Goal: Task Accomplishment & Management: Complete application form

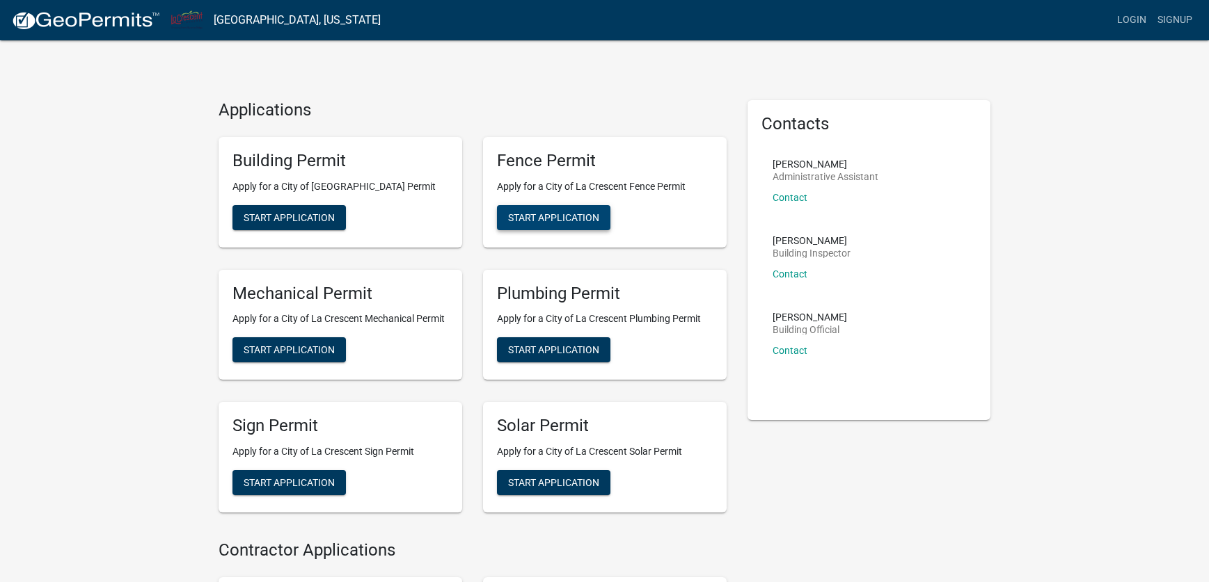
click at [599, 223] on span "Start Application" at bounding box center [553, 217] width 91 height 11
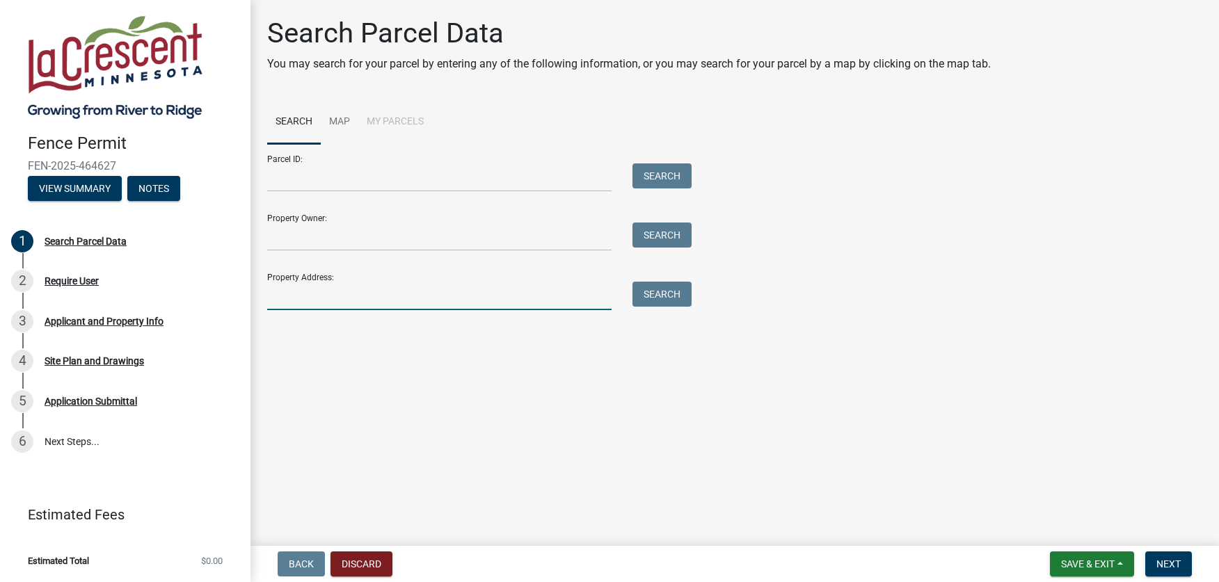
click at [327, 310] on input "Property Address:" at bounding box center [439, 296] width 344 height 29
type input "519 S 6th st"
click at [676, 307] on button "Search" at bounding box center [662, 294] width 59 height 25
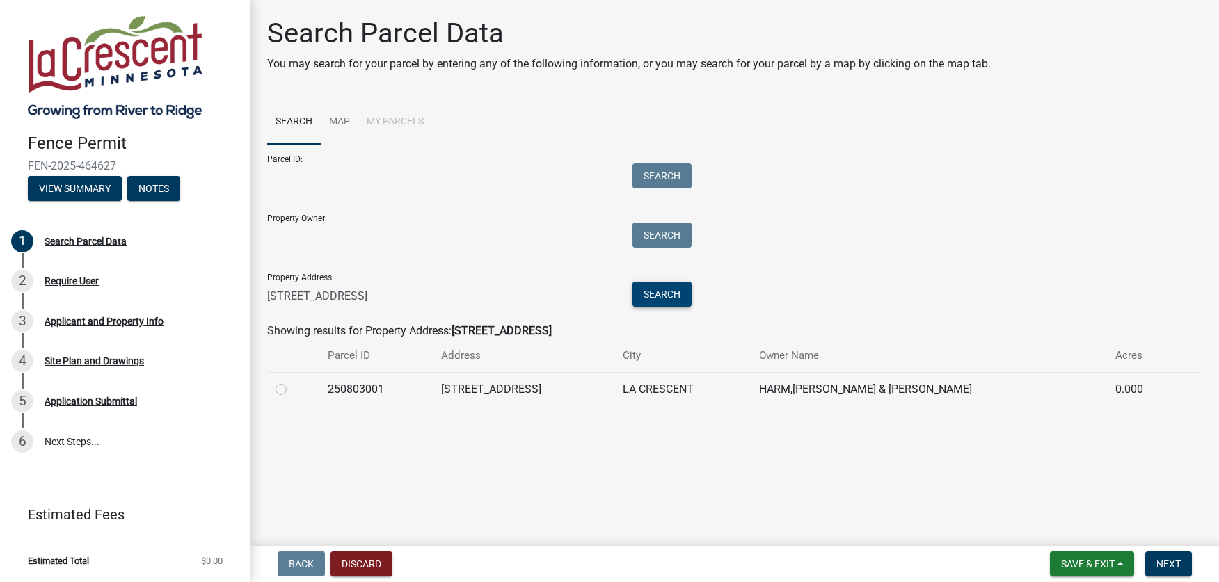
scroll to position [154, 0]
click at [292, 381] on label at bounding box center [292, 381] width 0 height 0
click at [299, 390] on input "radio" at bounding box center [296, 385] width 9 height 9
radio input "true"
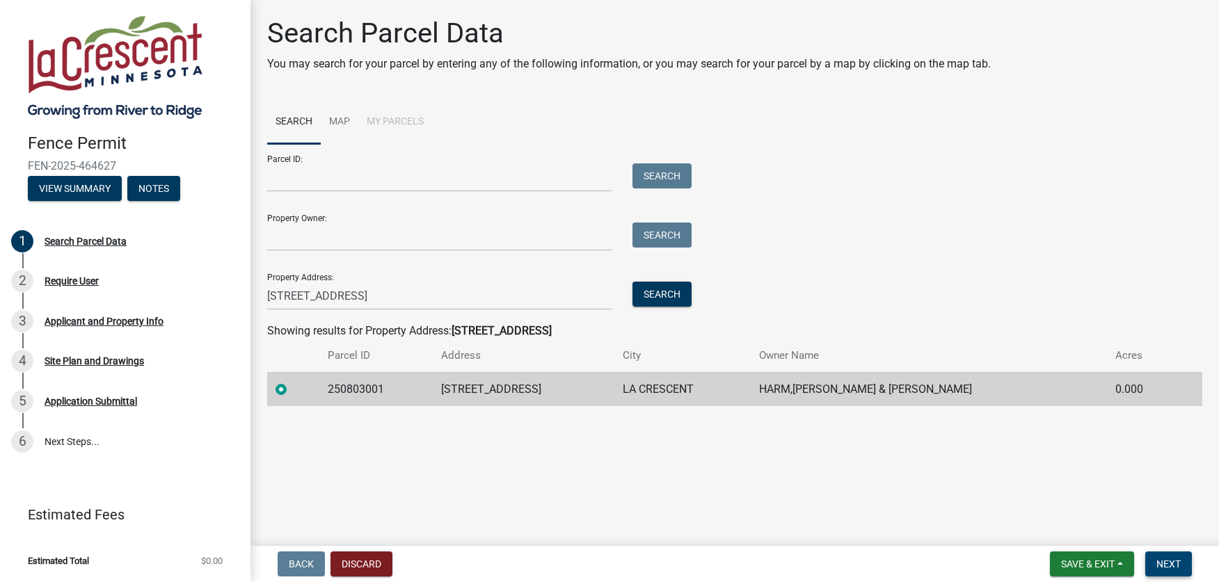
click at [1157, 562] on span "Next" at bounding box center [1169, 564] width 24 height 11
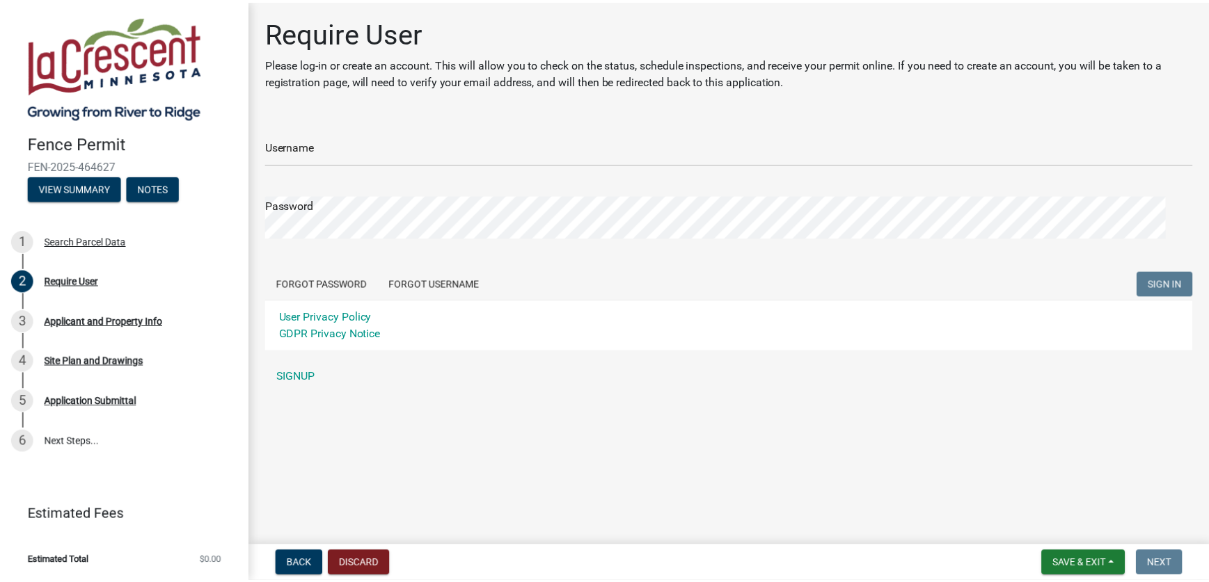
scroll to position [109, 0]
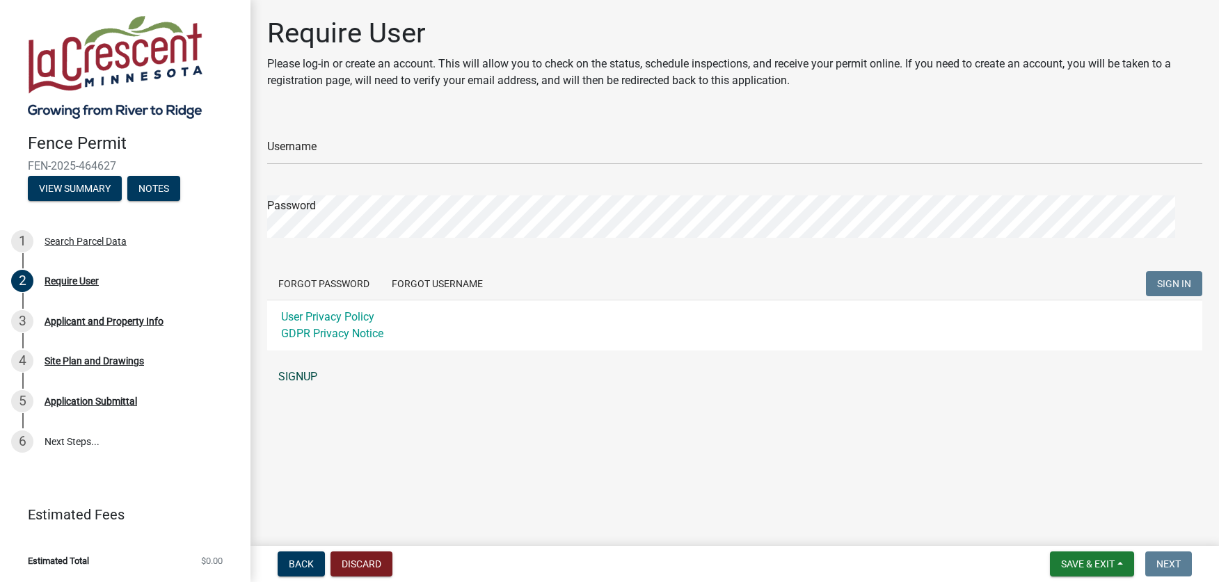
click at [308, 391] on link "SIGNUP" at bounding box center [734, 377] width 935 height 28
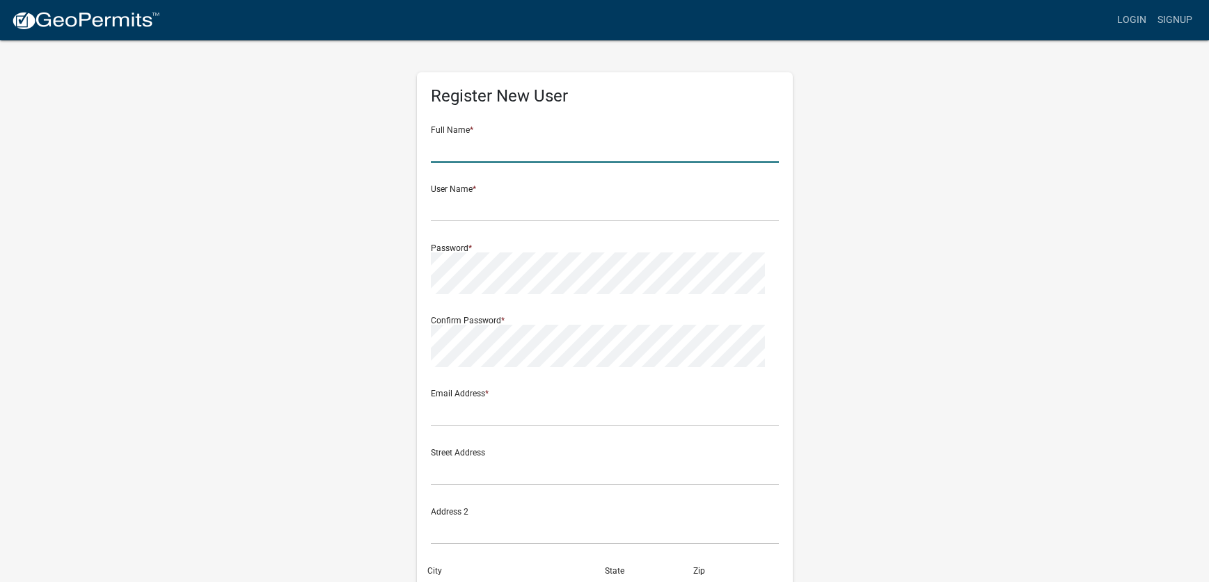
click at [511, 163] on input "text" at bounding box center [605, 148] width 348 height 29
type input "[PERSON_NAME]"
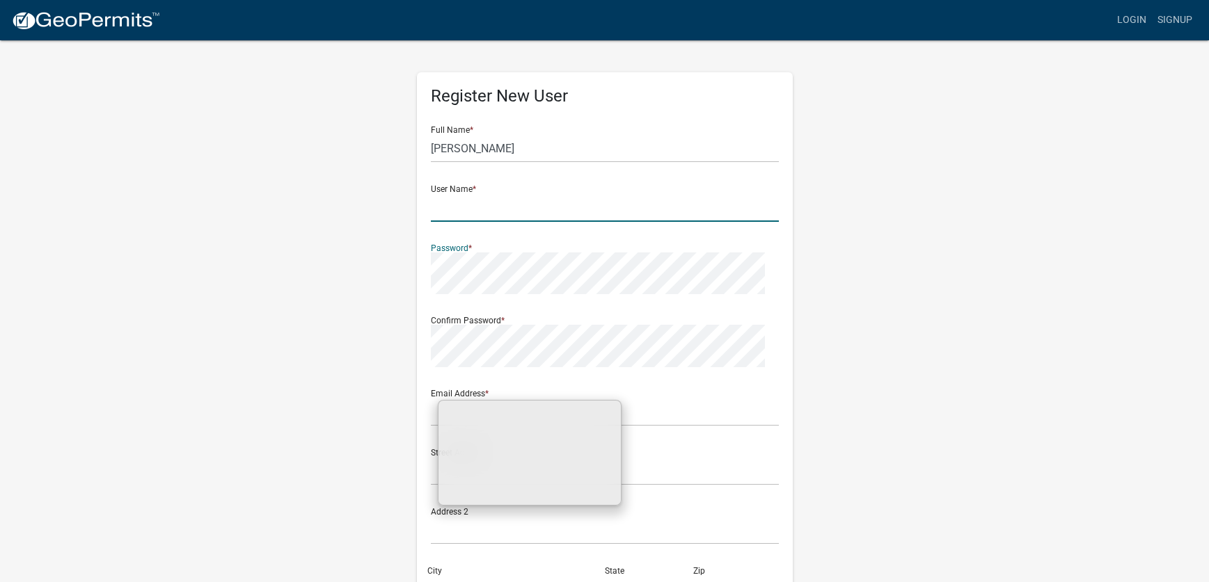
click at [490, 222] on input "text" at bounding box center [605, 207] width 348 height 29
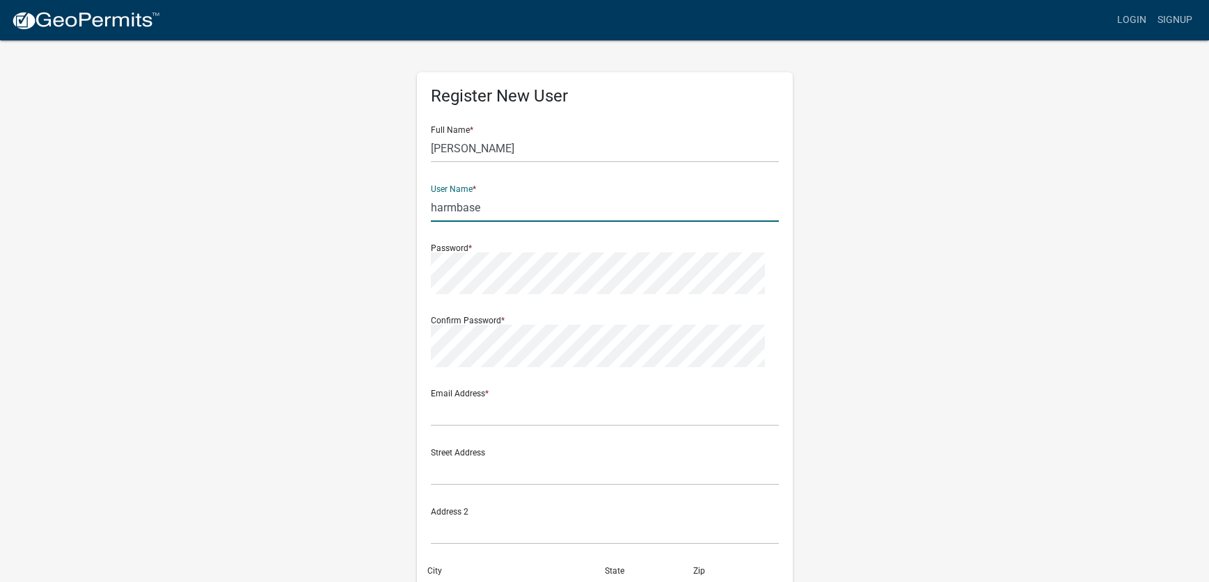
type input "harmbase"
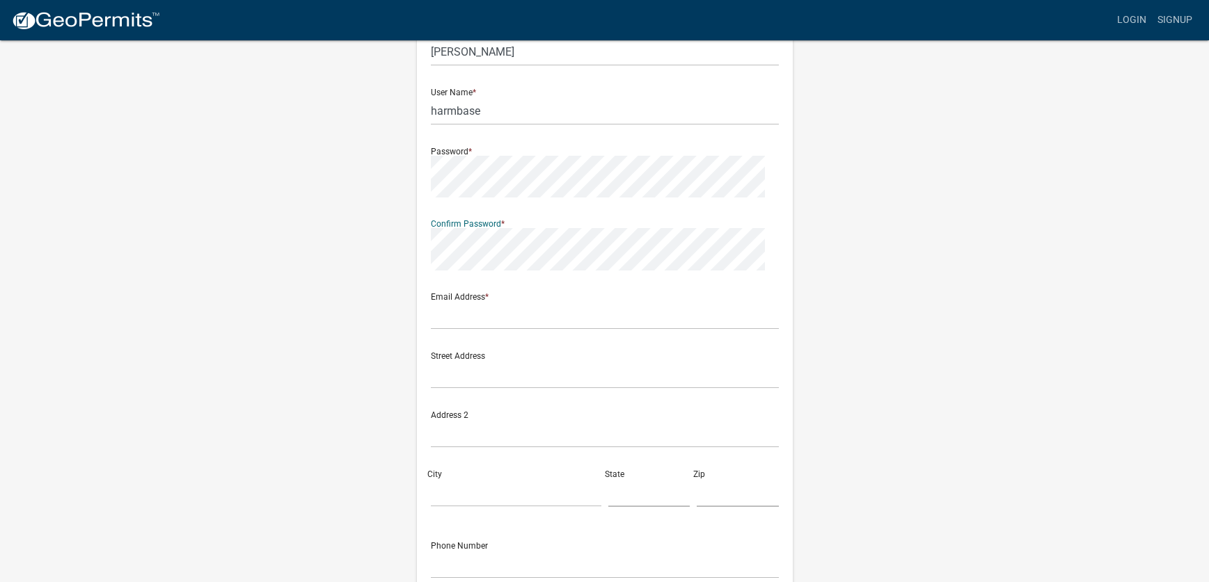
scroll to position [106, 0]
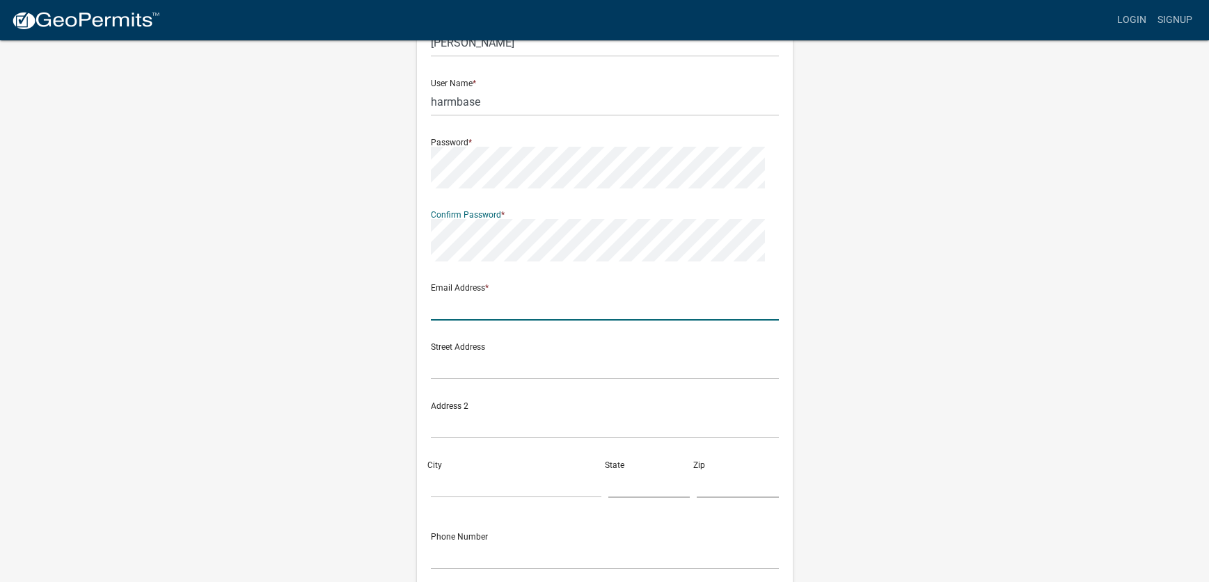
click at [537, 321] on input "text" at bounding box center [605, 306] width 348 height 29
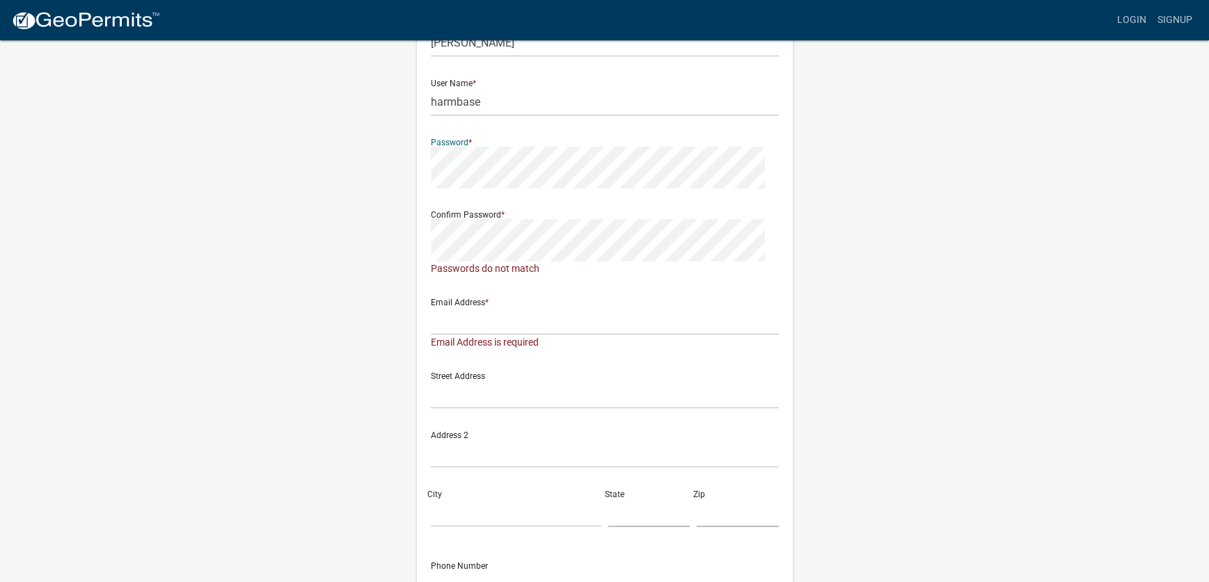
click at [388, 297] on div "Register New User Full Name * Brian Harm User Name * harmbase Password * Confir…" at bounding box center [604, 333] width 793 height 801
click at [418, 372] on div "Register New User Full Name * Brian Harm User Name * harmbase Password * Confir…" at bounding box center [605, 327] width 376 height 721
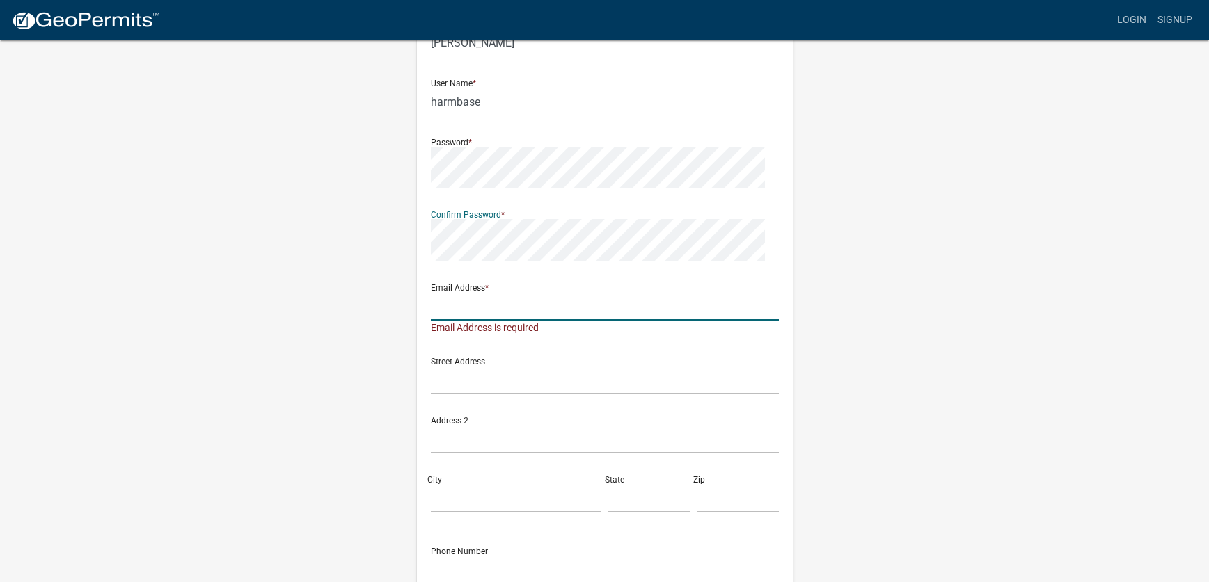
click at [473, 321] on input "text" at bounding box center [605, 306] width 348 height 29
type input "H"
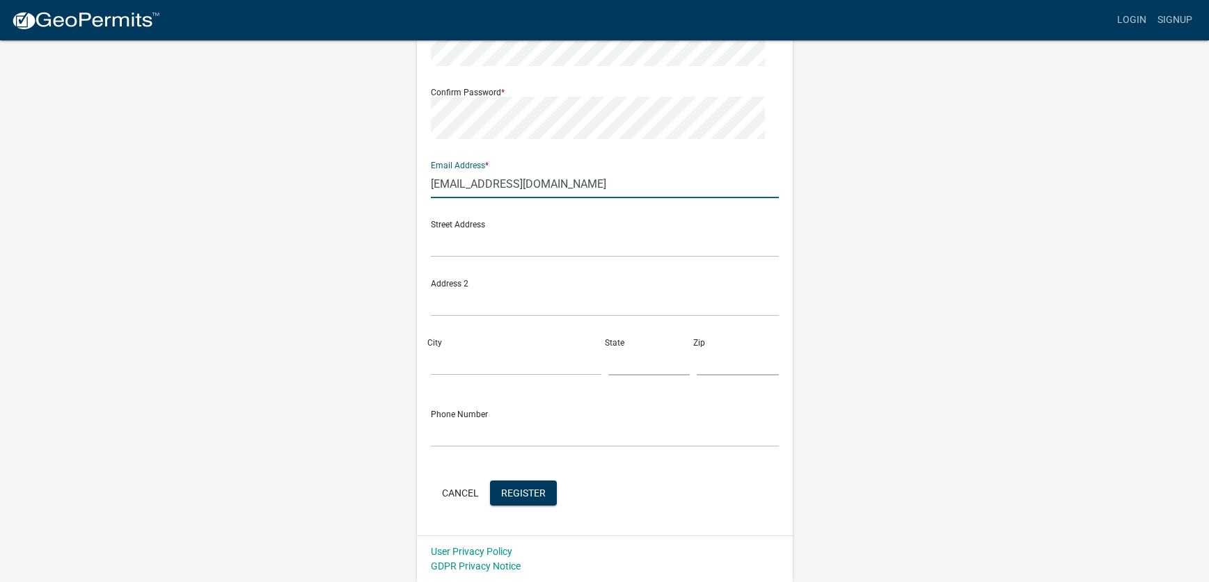
scroll to position [467, 0]
type input "[EMAIL_ADDRESS][DOMAIN_NAME]"
click at [483, 229] on input "text" at bounding box center [605, 243] width 348 height 29
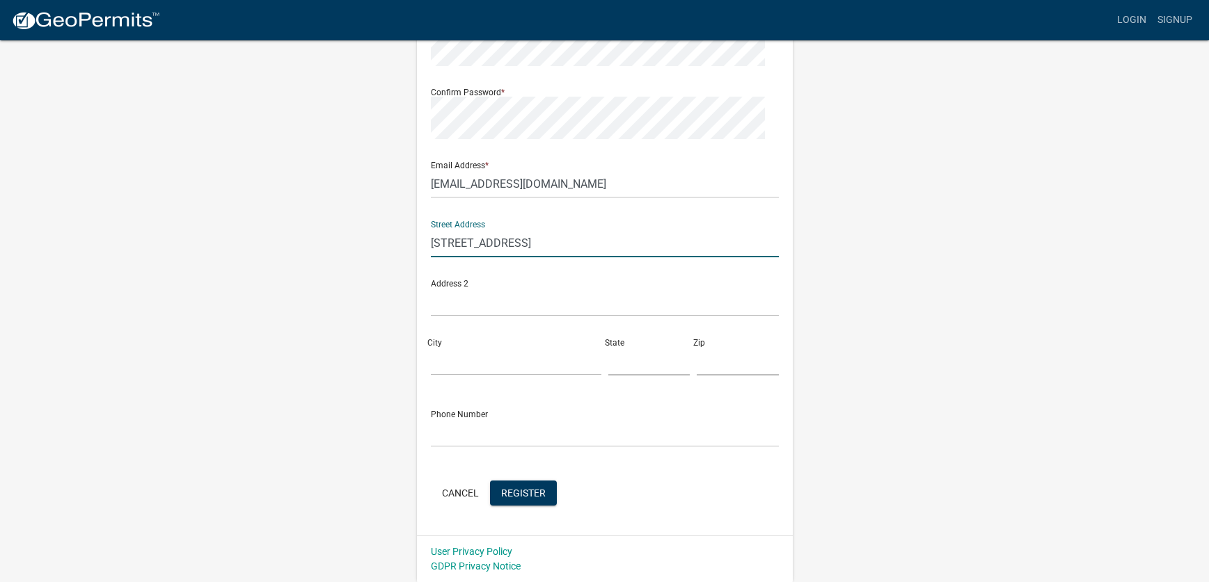
type input "[STREET_ADDRESS]"
type input "l"
type input "La Crescent"
type input "N"
type input "MN"
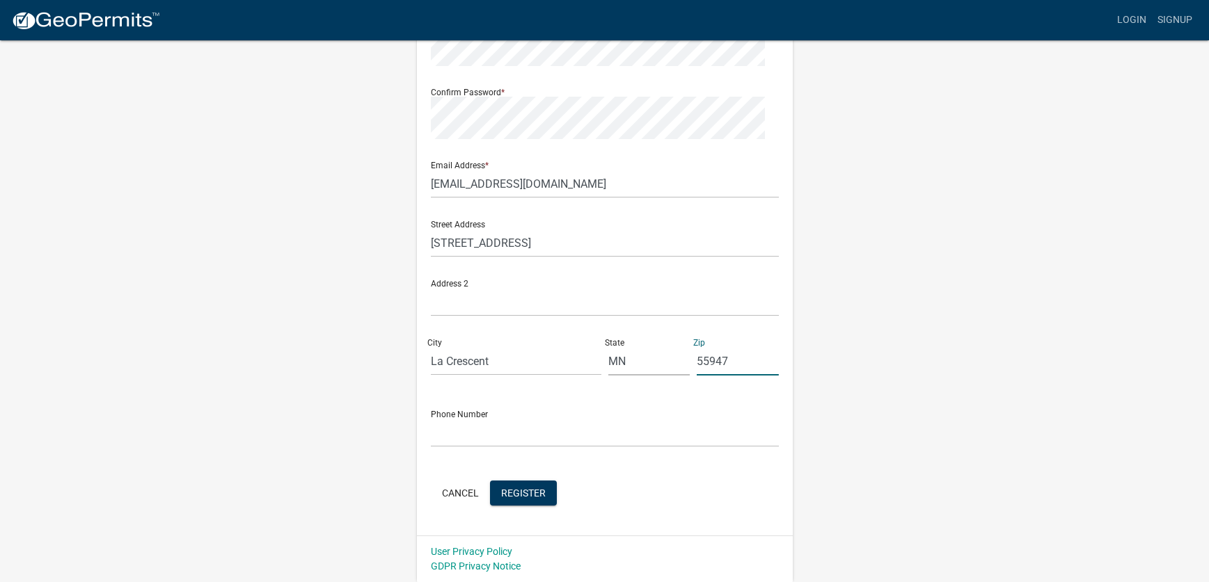
type input "55947"
click at [464, 447] on input "5078952371" at bounding box center [605, 433] width 348 height 29
click at [498, 447] on input "507 8952371" at bounding box center [605, 433] width 348 height 29
click at [568, 443] on input "[PHONE_NUMBER]" at bounding box center [605, 433] width 348 height 29
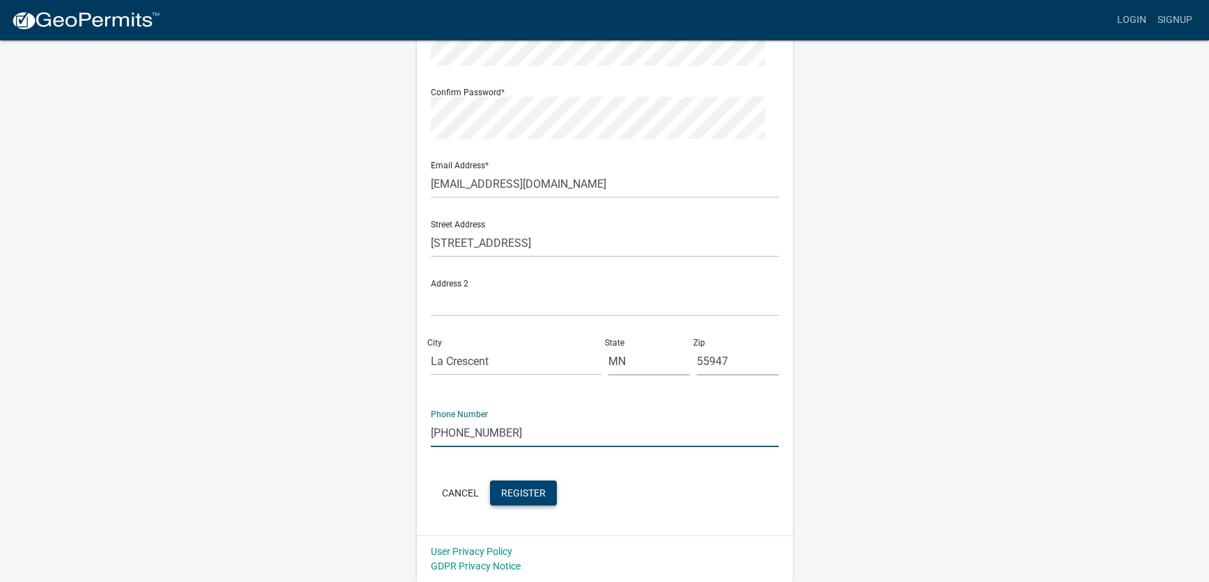
type input "[PHONE_NUMBER]"
click at [546, 487] on span "Register" at bounding box center [523, 492] width 45 height 11
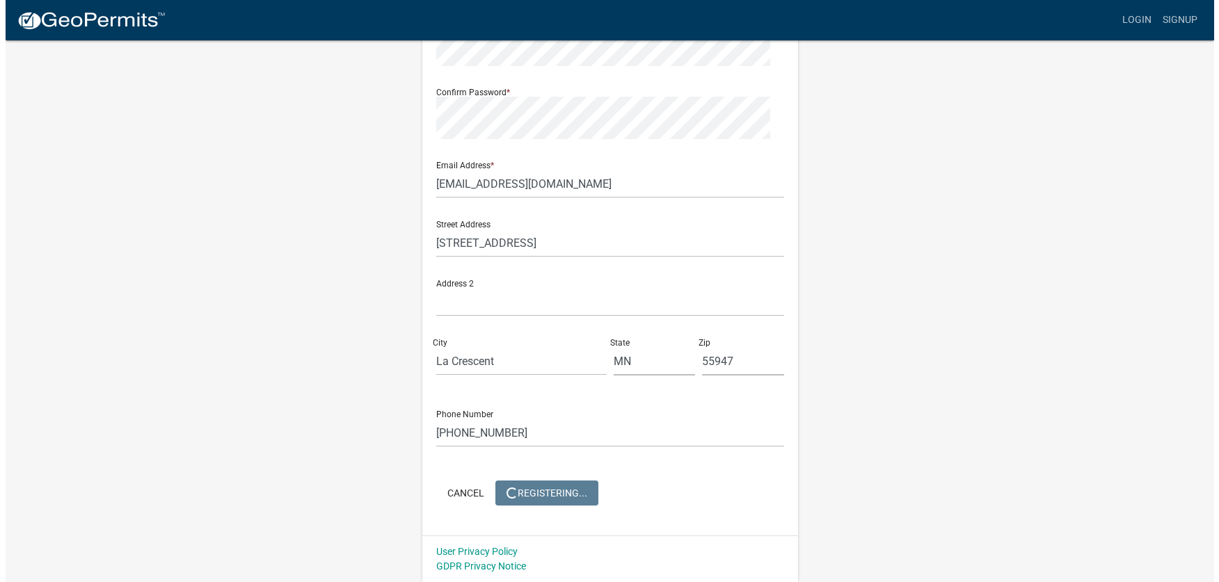
scroll to position [0, 0]
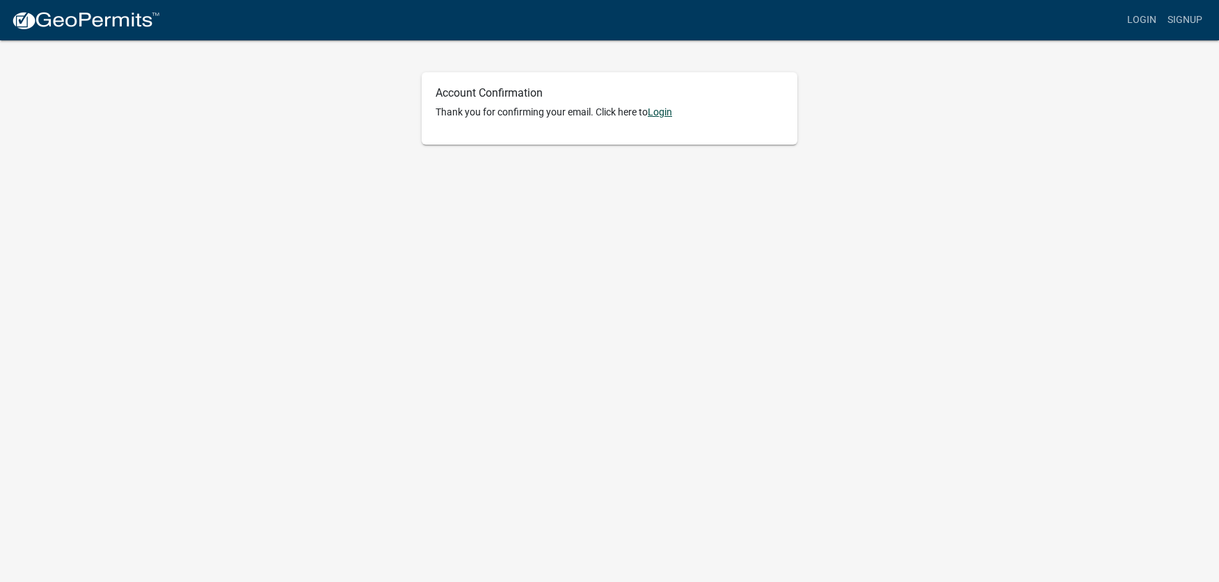
click at [648, 118] on link "Login" at bounding box center [660, 111] width 24 height 11
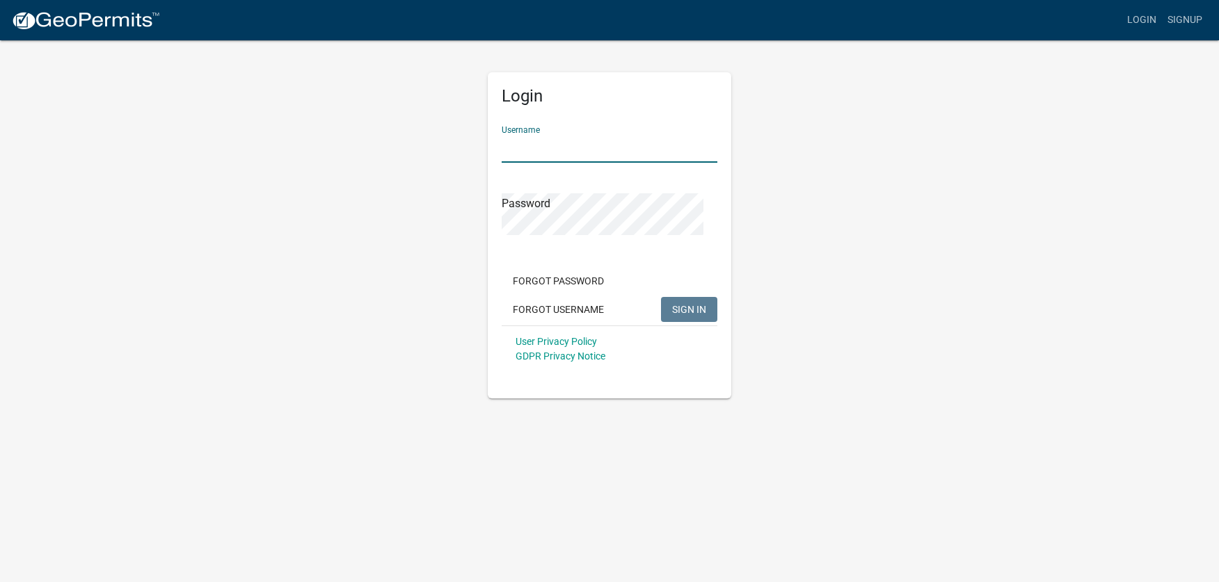
click at [607, 163] on input "Username" at bounding box center [610, 148] width 216 height 29
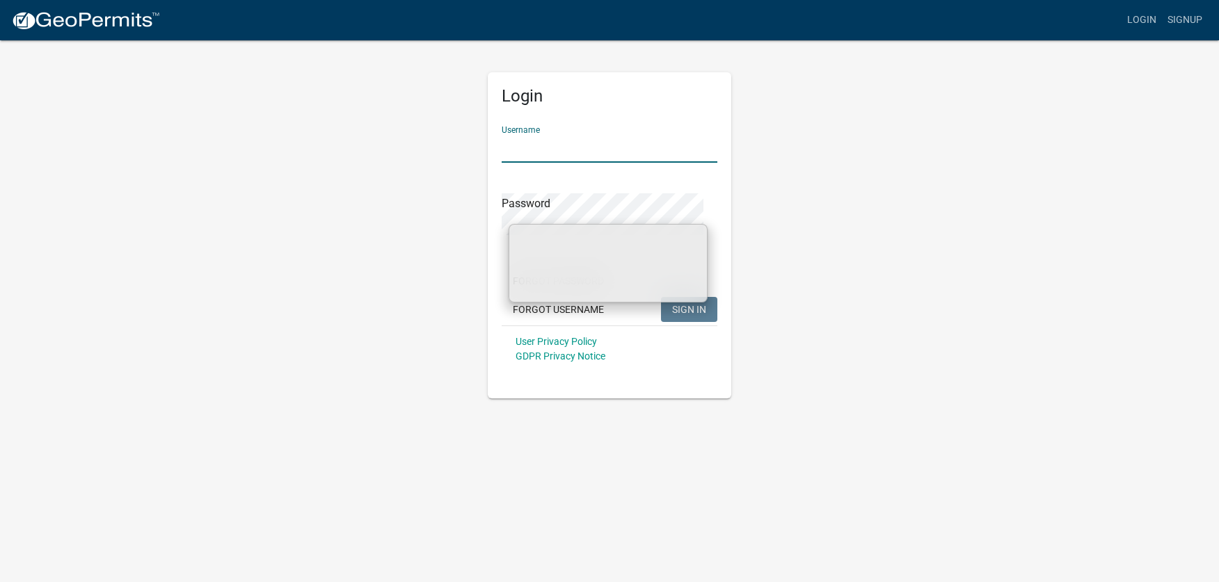
type input "harmbase"
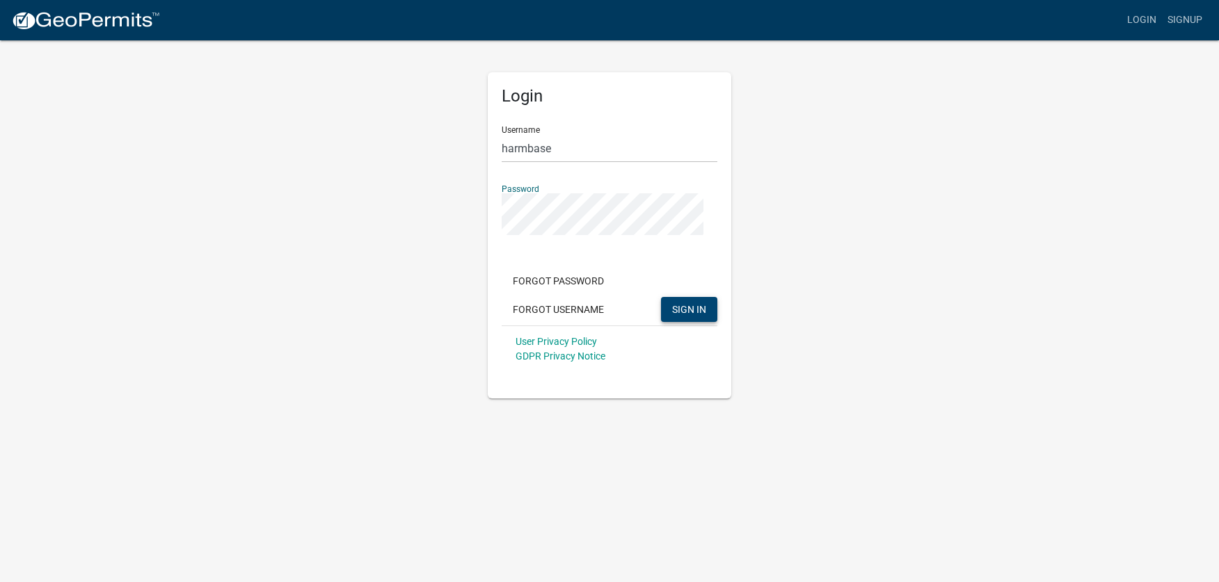
click at [674, 315] on span "SIGN IN" at bounding box center [689, 309] width 34 height 11
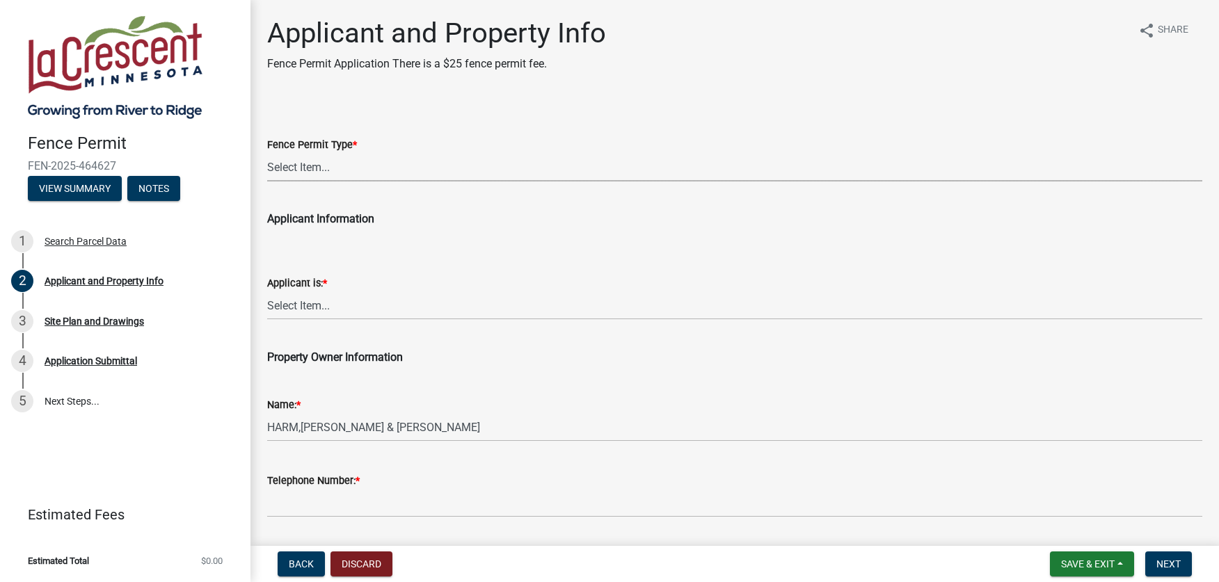
click at [330, 182] on select "Select Item... Residential Commercial Industrial" at bounding box center [734, 167] width 935 height 29
select select "9f554c49-418e-49c6-9171-470f5a649f50"
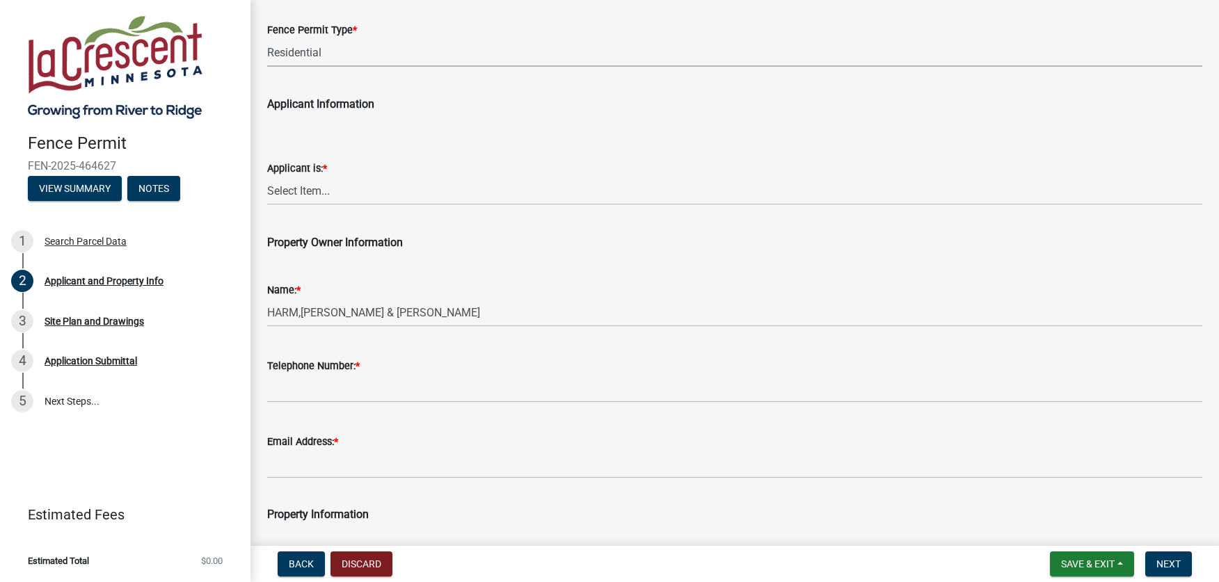
scroll to position [172, 0]
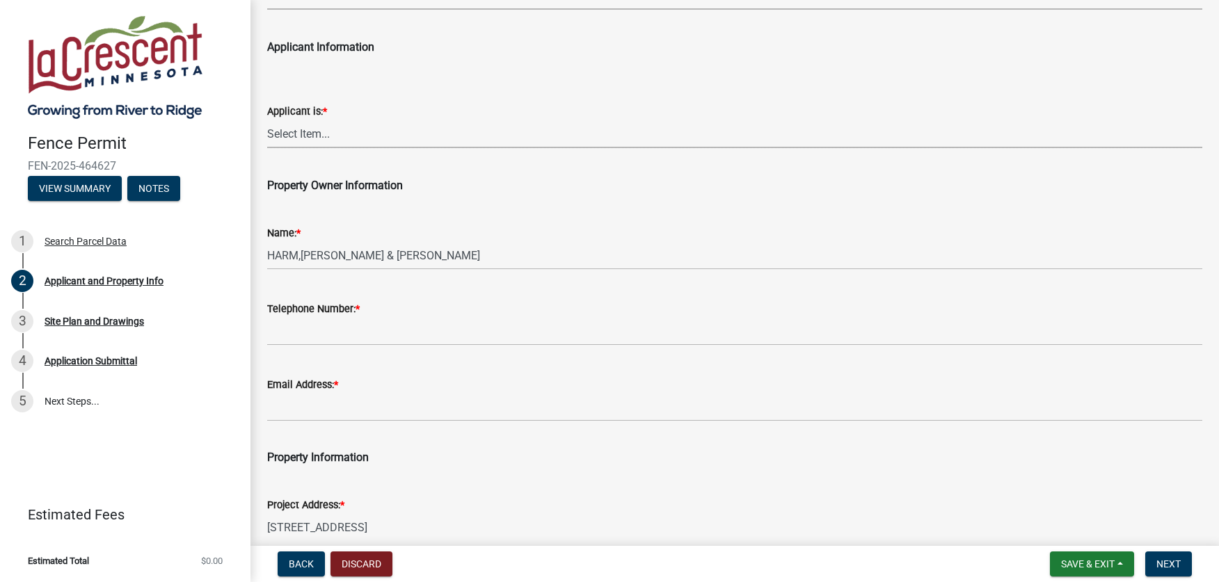
click at [331, 148] on select "Select Item... Owner Contractor" at bounding box center [734, 134] width 935 height 29
select select "d3396484-0c84-48a4-b873-3dbb1279f958"
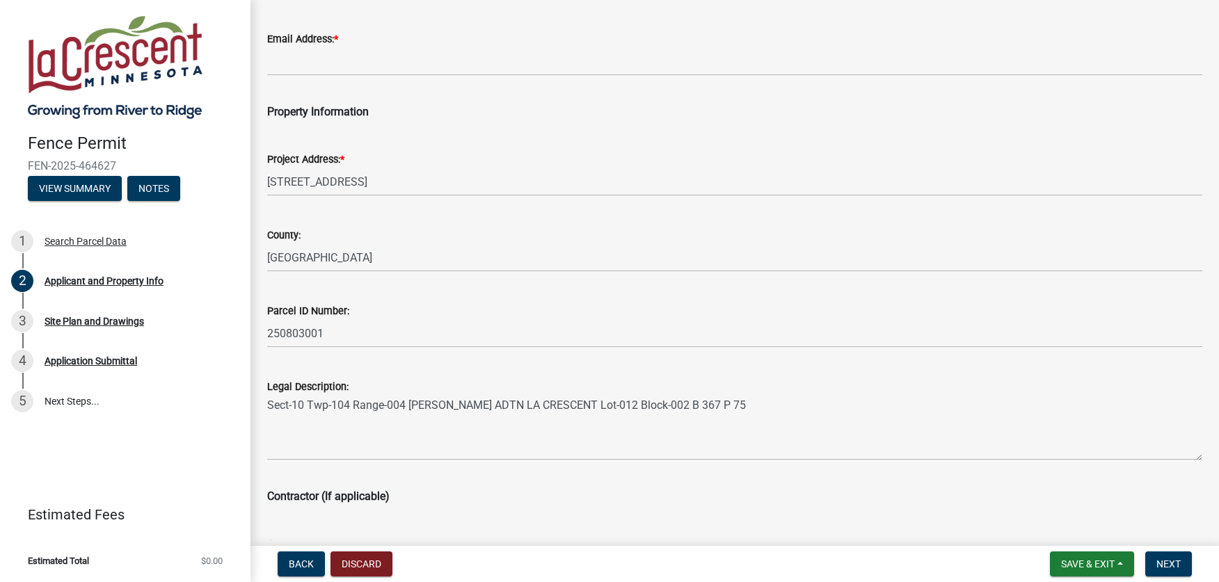
scroll to position [519, 0]
type input "[PHONE_NUMBER]"
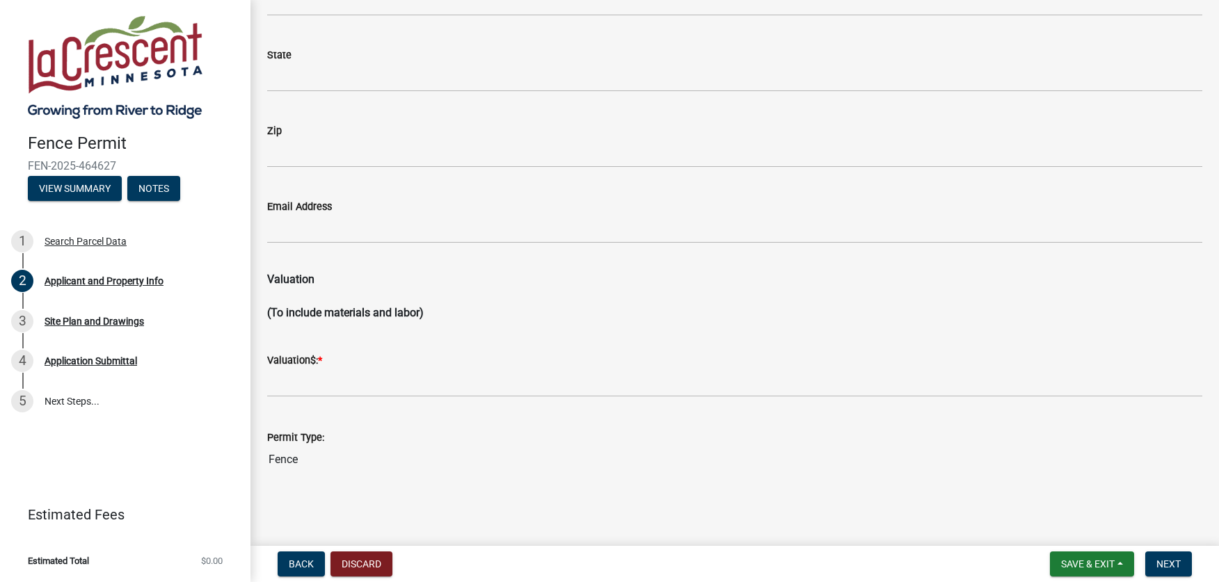
scroll to position [2104, 0]
type input "[EMAIL_ADDRESS][DOMAIN_NAME]"
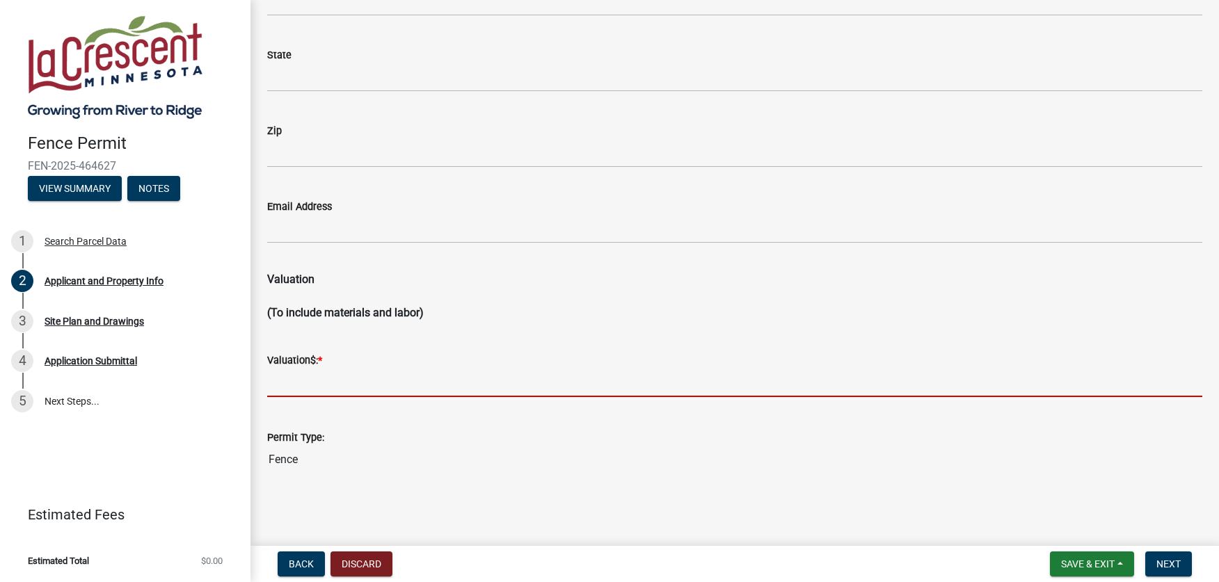
click at [372, 397] on input "text" at bounding box center [734, 383] width 935 height 29
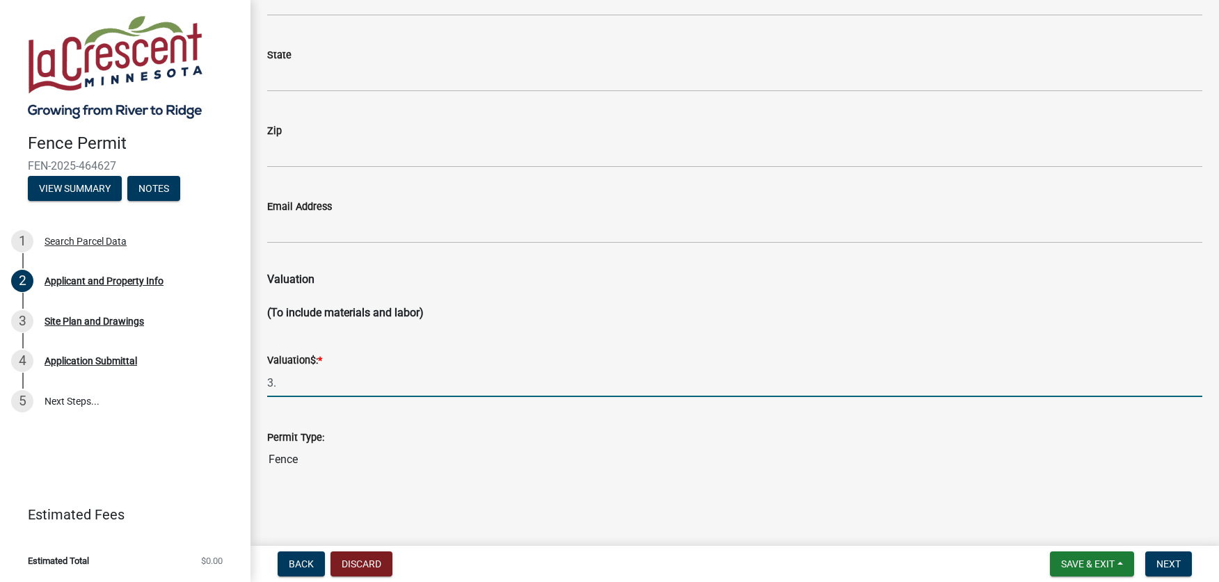
type input "3"
type input "2800"
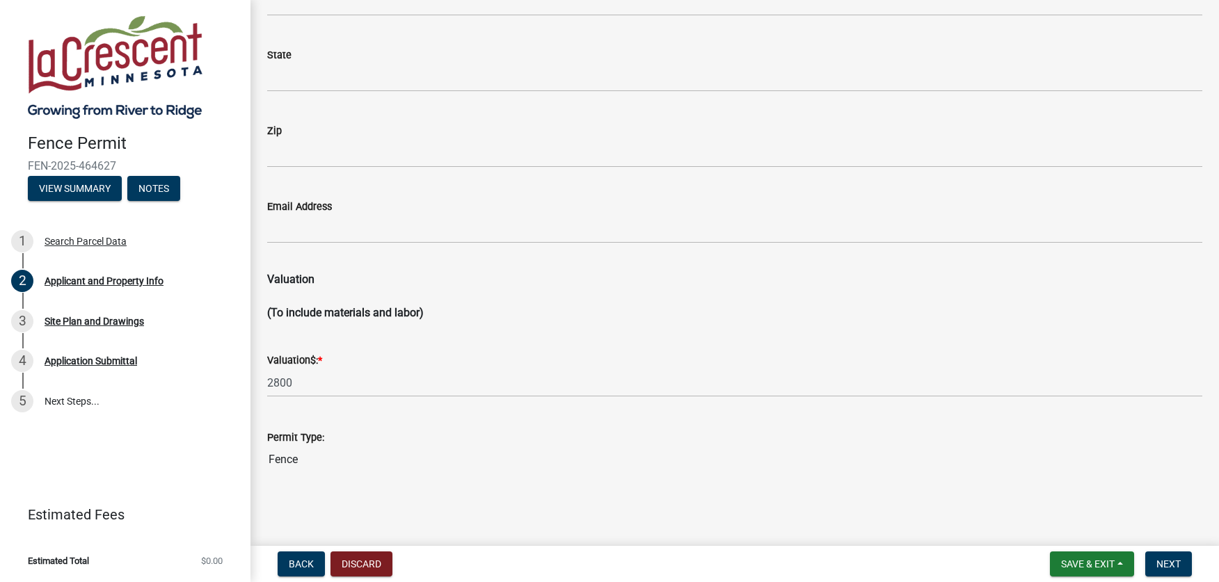
click at [595, 354] on div "Valuation$: * 2800" at bounding box center [734, 365] width 935 height 65
click at [1157, 559] on span "Next" at bounding box center [1169, 564] width 24 height 11
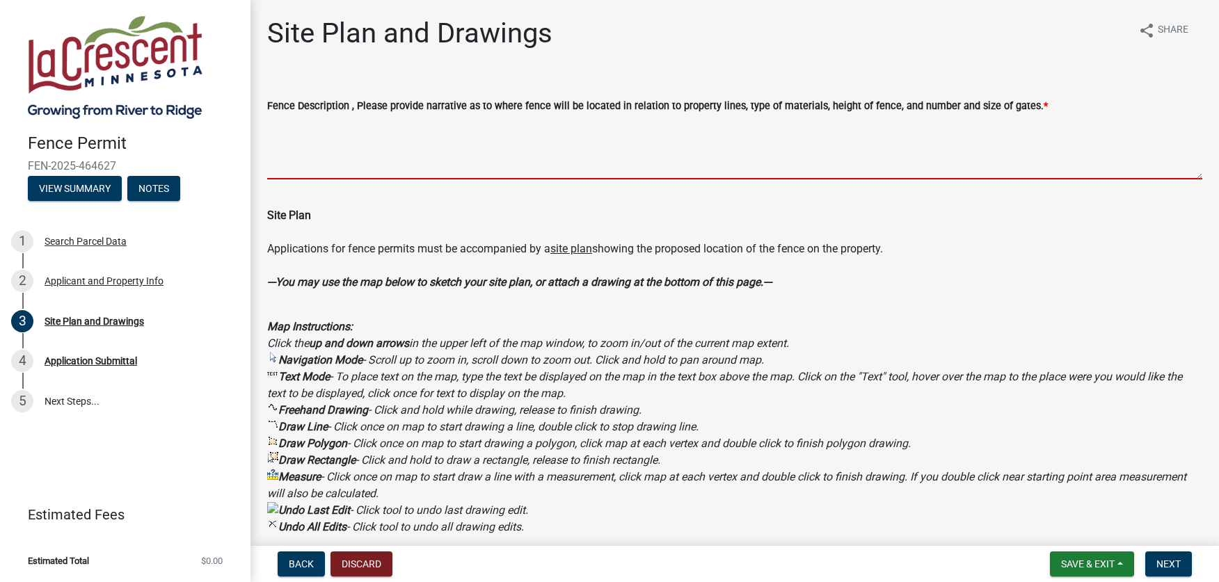
click at [300, 180] on textarea "Fence Description , Please provide narrative as to where fence will be located …" at bounding box center [734, 146] width 935 height 65
click at [333, 180] on textarea "Fence Description , Please provide narrative as to where fence will be located …" at bounding box center [734, 146] width 935 height 65
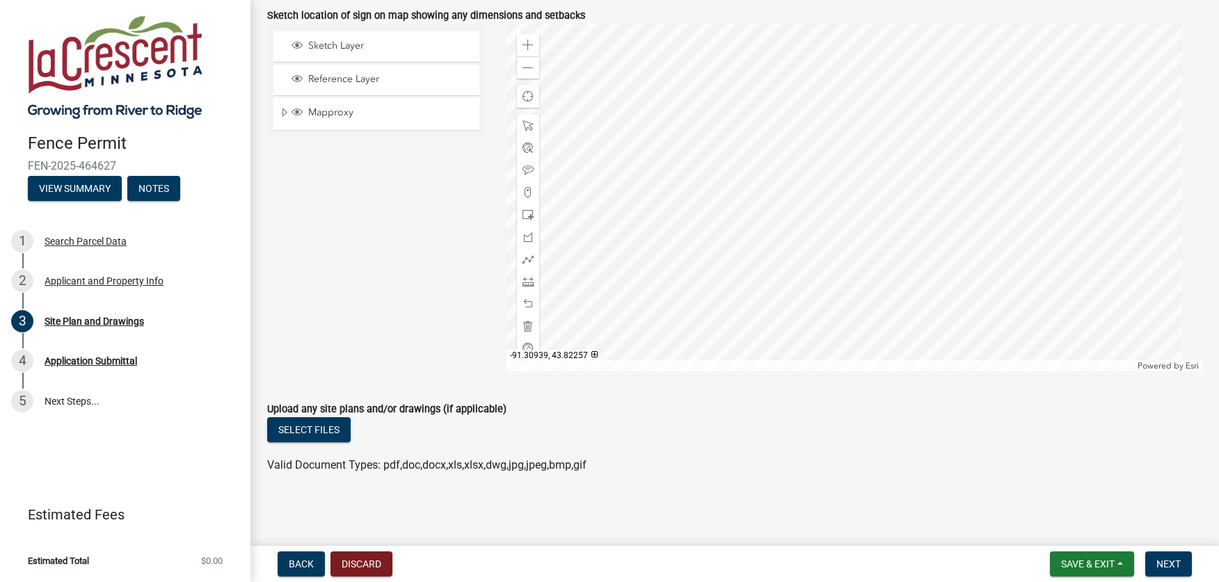
scroll to position [932, 0]
click at [533, 47] on span at bounding box center [528, 45] width 11 height 11
click at [879, 61] on div at bounding box center [855, 198] width 697 height 348
click at [866, 168] on div at bounding box center [855, 198] width 697 height 348
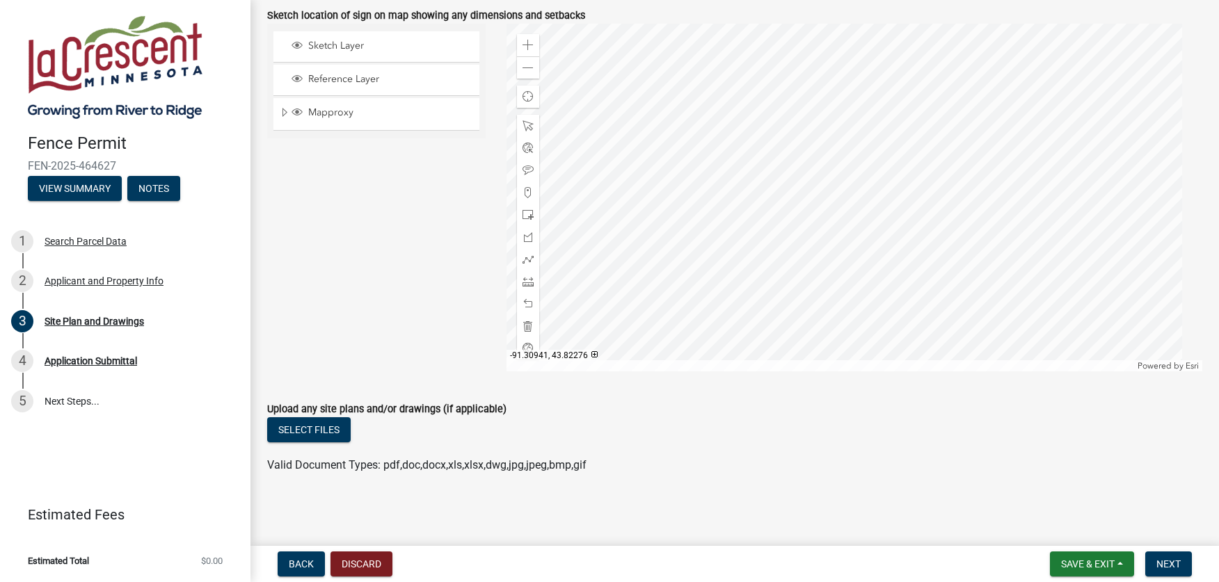
scroll to position [923, 0]
click at [529, 265] on span at bounding box center [528, 259] width 11 height 11
click at [807, 287] on div at bounding box center [855, 198] width 697 height 348
click at [805, 195] on div at bounding box center [855, 198] width 697 height 348
click at [807, 274] on div at bounding box center [855, 198] width 697 height 348
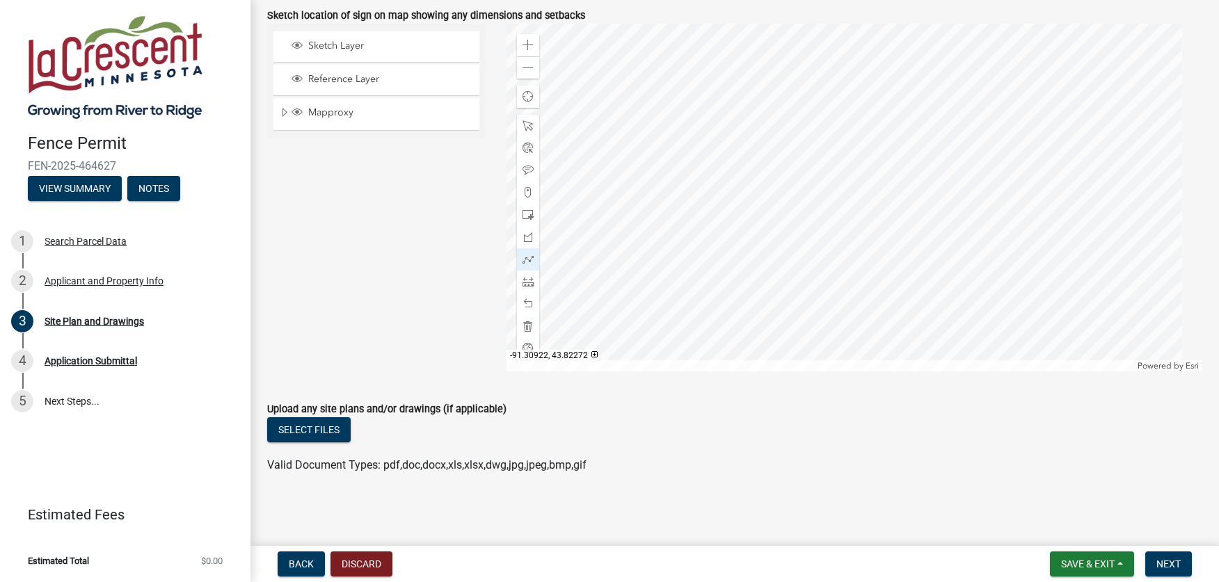
click at [808, 271] on div at bounding box center [855, 198] width 697 height 348
click at [805, 179] on div at bounding box center [855, 198] width 697 height 348
click at [399, 229] on div "Sketch Layer Reference Layer Mapproxy Corporate Limits Parcels Parcel Numbers H…" at bounding box center [376, 198] width 239 height 348
click at [806, 142] on div at bounding box center [855, 198] width 697 height 348
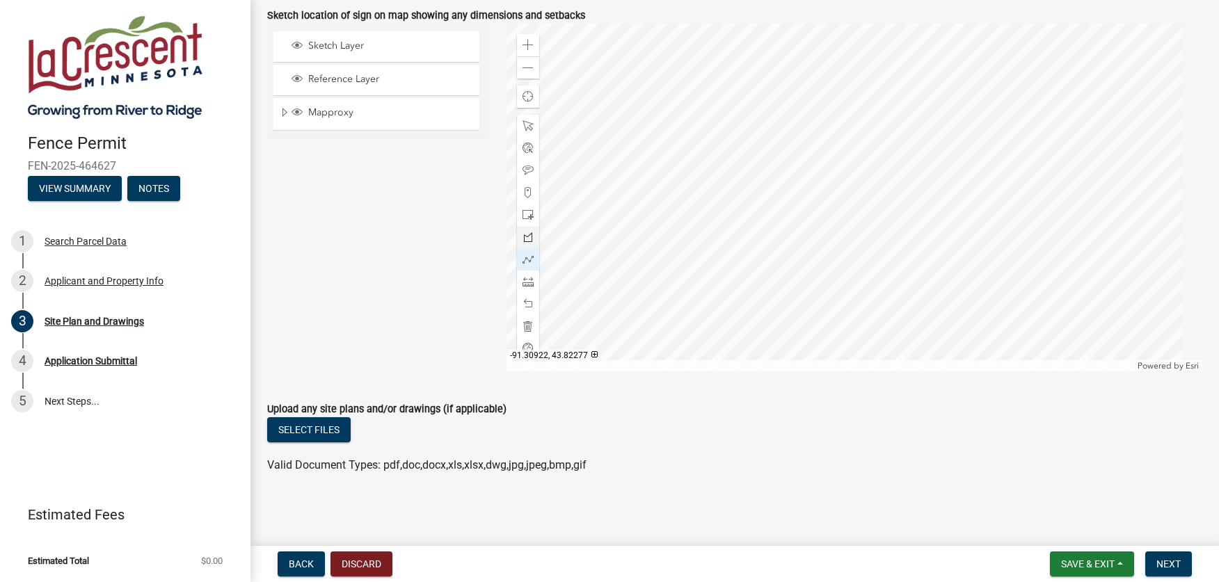
click at [806, 142] on div at bounding box center [855, 198] width 697 height 348
click at [841, 217] on div at bounding box center [855, 198] width 697 height 348
click at [872, 216] on div at bounding box center [855, 198] width 697 height 348
click at [886, 255] on div at bounding box center [855, 198] width 697 height 348
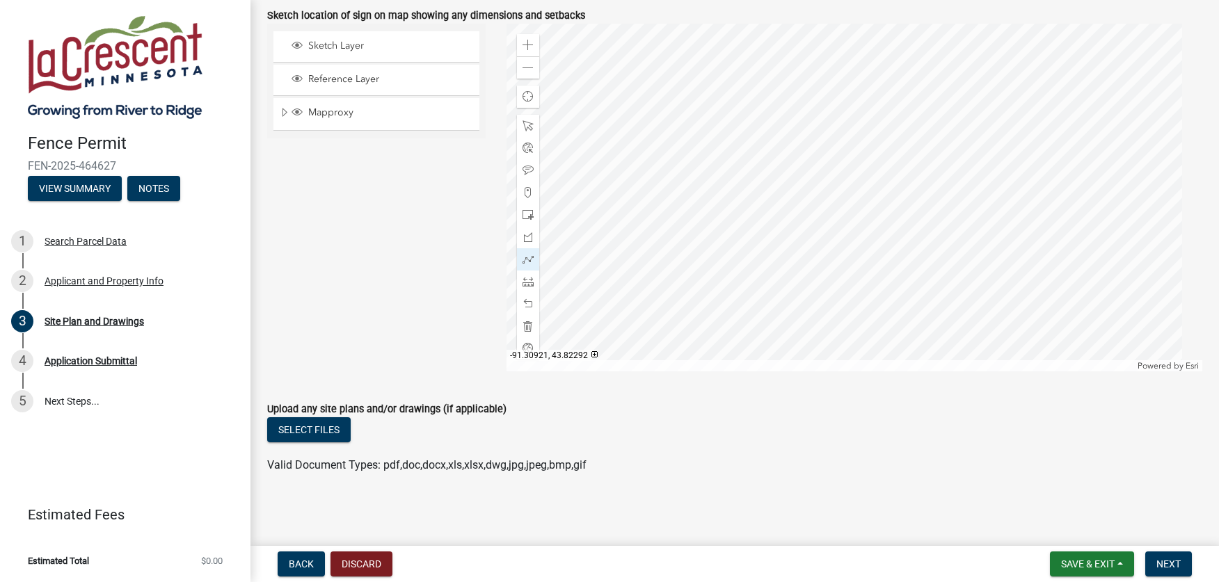
click at [875, 253] on div at bounding box center [855, 198] width 697 height 348
click at [767, 273] on div at bounding box center [855, 198] width 697 height 348
click at [765, 104] on div at bounding box center [855, 198] width 697 height 348
click at [818, 105] on div at bounding box center [855, 198] width 697 height 348
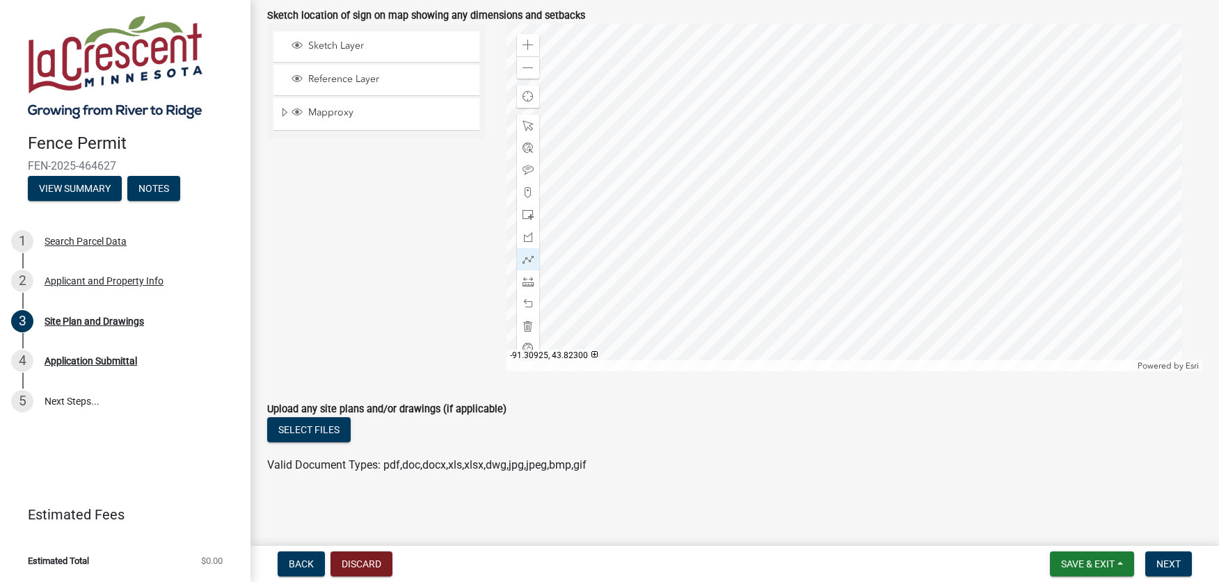
click at [818, 105] on div at bounding box center [855, 198] width 697 height 348
click at [422, 149] on div "Sketch Layer Reference Layer Mapproxy Corporate Limits Parcels Parcel Numbers H…" at bounding box center [376, 198] width 239 height 348
click at [534, 63] on span at bounding box center [528, 68] width 11 height 11
click at [535, 56] on div "Zoom out" at bounding box center [528, 67] width 22 height 22
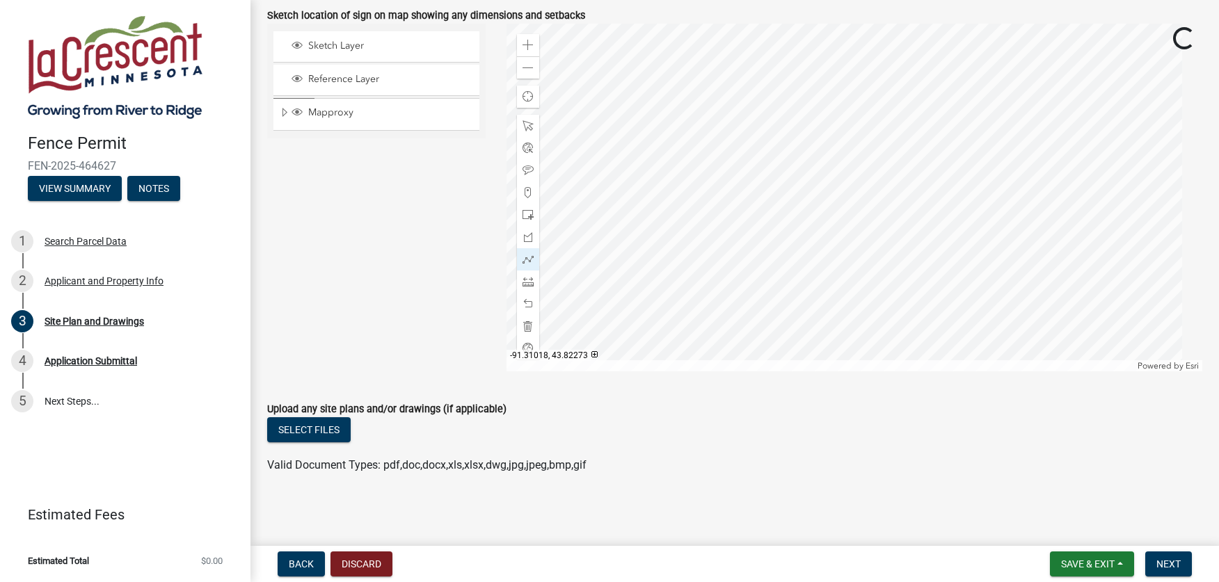
click at [468, 236] on div "Sketch Layer Reference Layer Mapproxy Corporate Limits Parcels Parcel Numbers H…" at bounding box center [376, 198] width 239 height 348
click at [356, 366] on div "Sketch Layer Reference Layer Mapproxy Corporate Limits Parcels Parcel Numbers H…" at bounding box center [376, 198] width 239 height 348
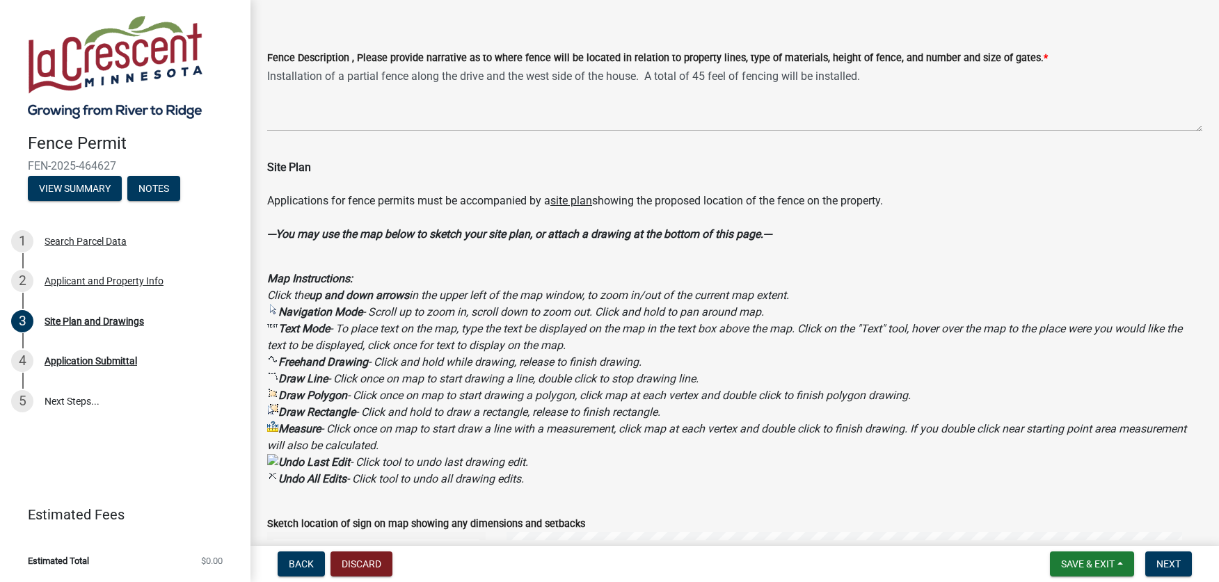
scroll to position [0, 0]
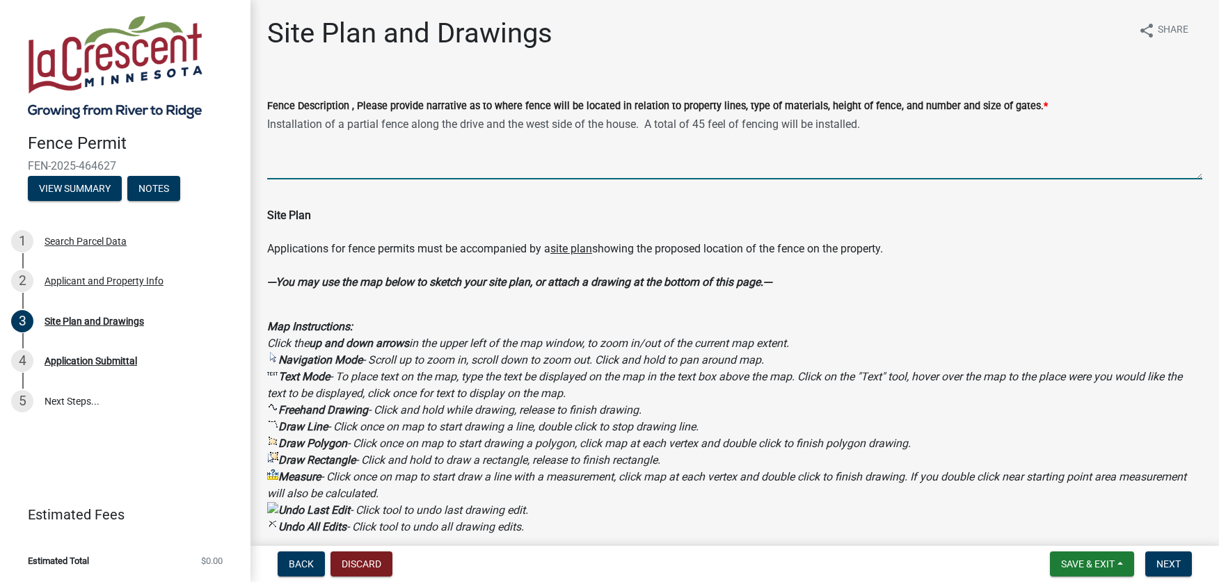
click at [567, 180] on textarea "Installation of a partial fence along the drive and the west side of the house.…" at bounding box center [734, 146] width 935 height 65
click at [1120, 180] on textarea "Installation of a partial fence along the west side of the driveway and the wes…" at bounding box center [734, 146] width 935 height 65
click at [1072, 180] on textarea "Installation of a partial fence along the west side of the driveway and the wes…" at bounding box center [734, 146] width 935 height 65
type textarea "Installation of a partial fence along the west side of the driveway and the wes…"
click at [661, 308] on p "Applications for fence permits must be accompanied by a site plan showing the p…" at bounding box center [734, 274] width 935 height 67
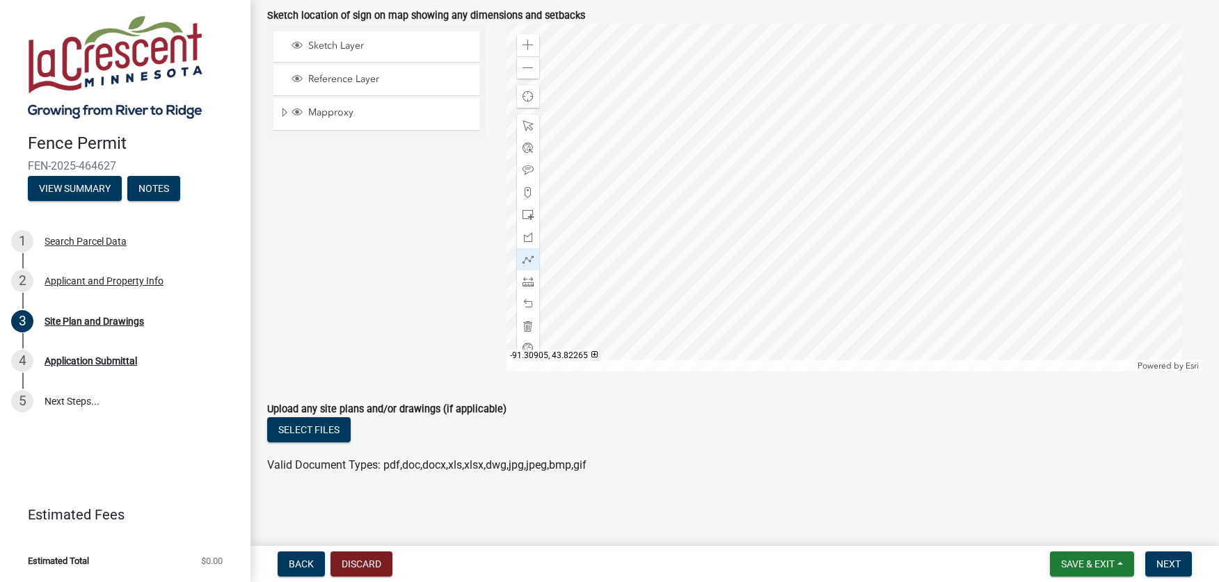
scroll to position [995, 0]
click at [1159, 559] on span "Next" at bounding box center [1169, 564] width 24 height 11
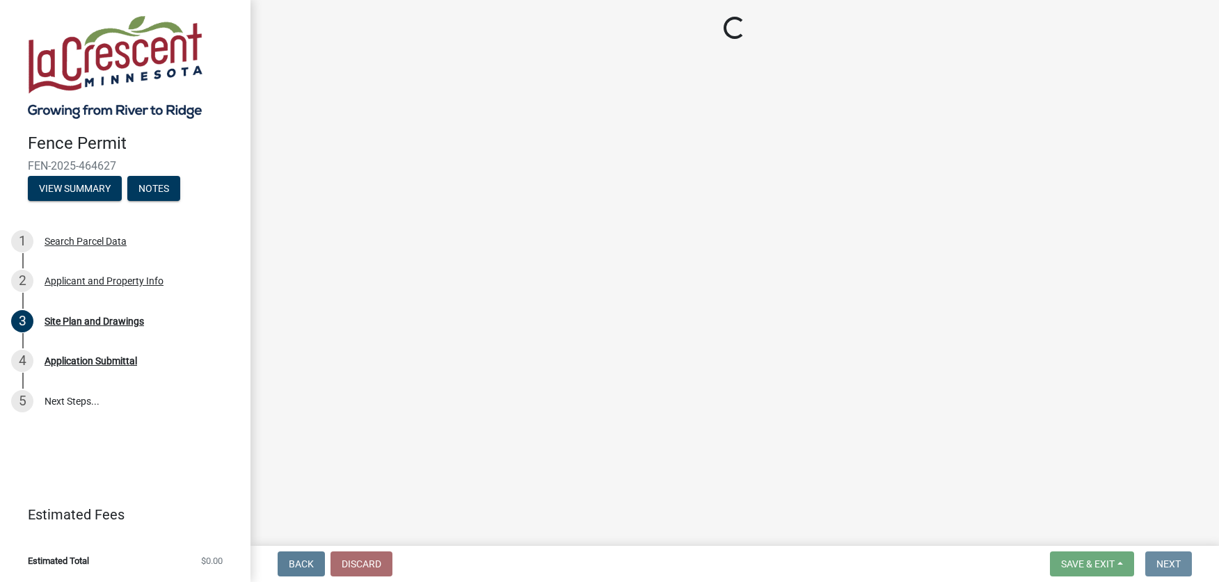
scroll to position [0, 0]
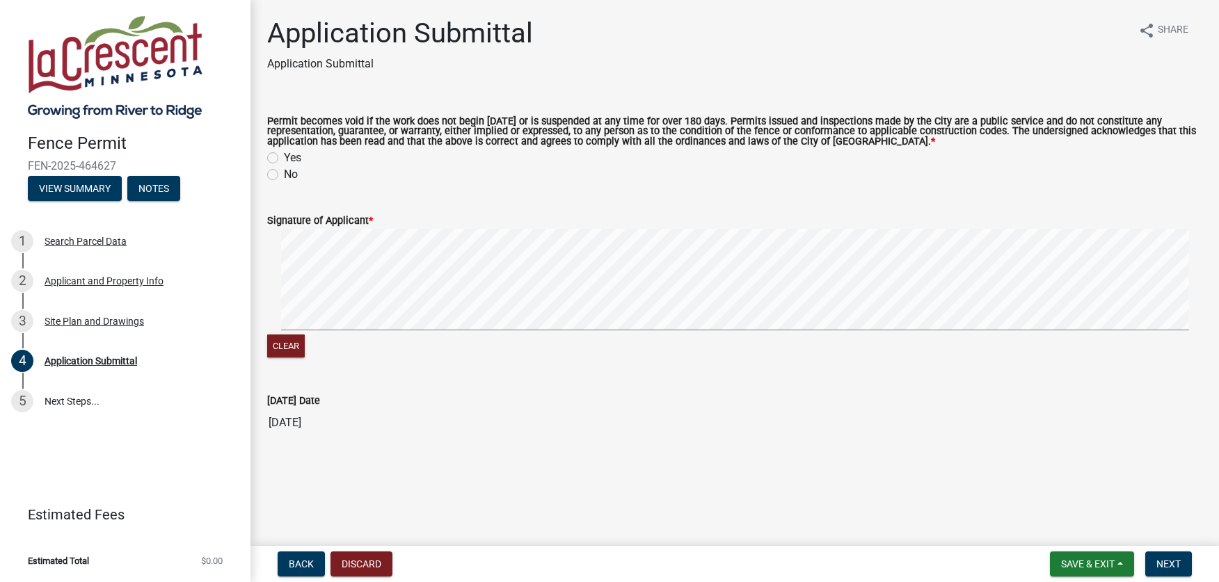
click at [287, 166] on label "Yes" at bounding box center [292, 158] width 17 height 17
click at [287, 159] on input "Yes" at bounding box center [288, 154] width 9 height 9
radio input "true"
click at [1157, 559] on span "Next" at bounding box center [1169, 564] width 24 height 11
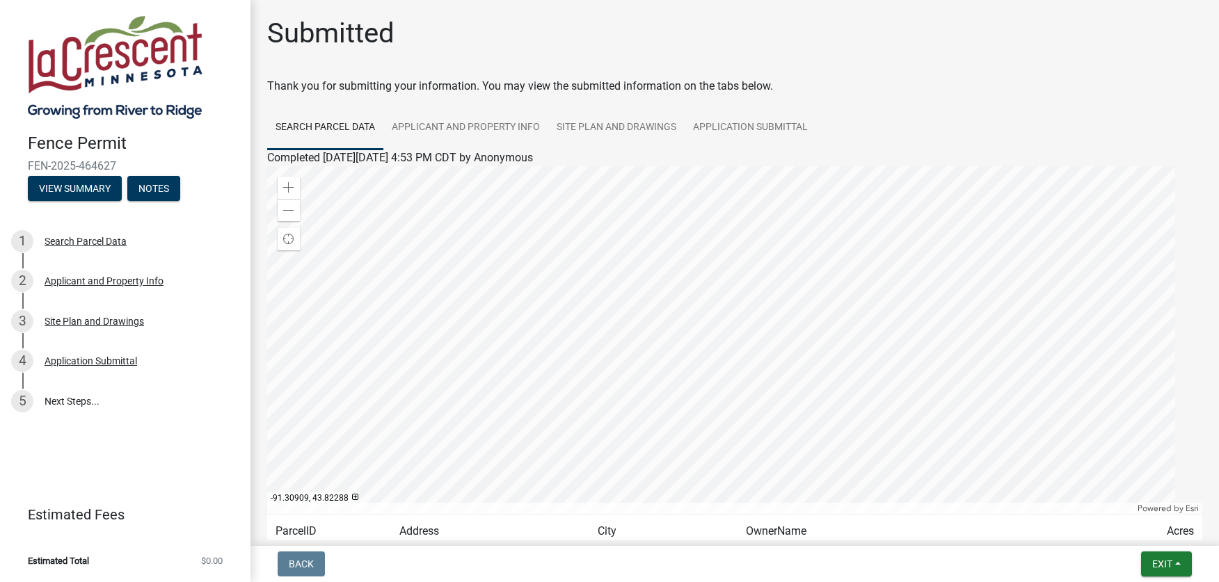
scroll to position [3, 0]
click at [768, 381] on div at bounding box center [734, 338] width 935 height 348
click at [802, 164] on div "Completed [DATE][DATE] 4:53 PM CDT by Anonymous" at bounding box center [734, 155] width 935 height 17
click at [100, 317] on div "Site Plan and Drawings" at bounding box center [95, 322] width 100 height 10
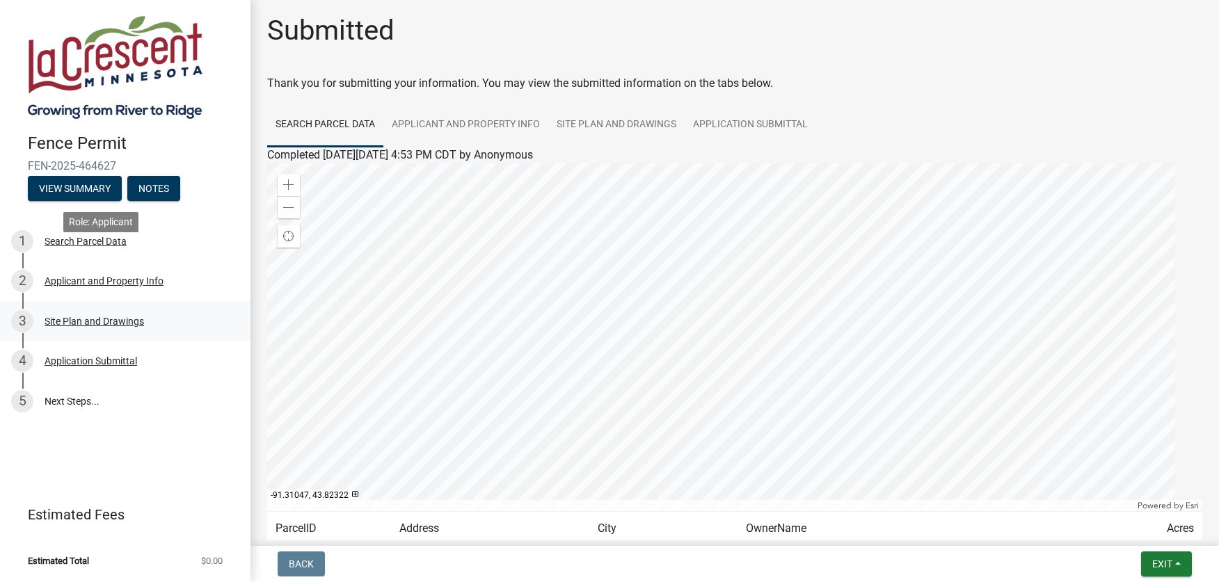
scroll to position [0, 0]
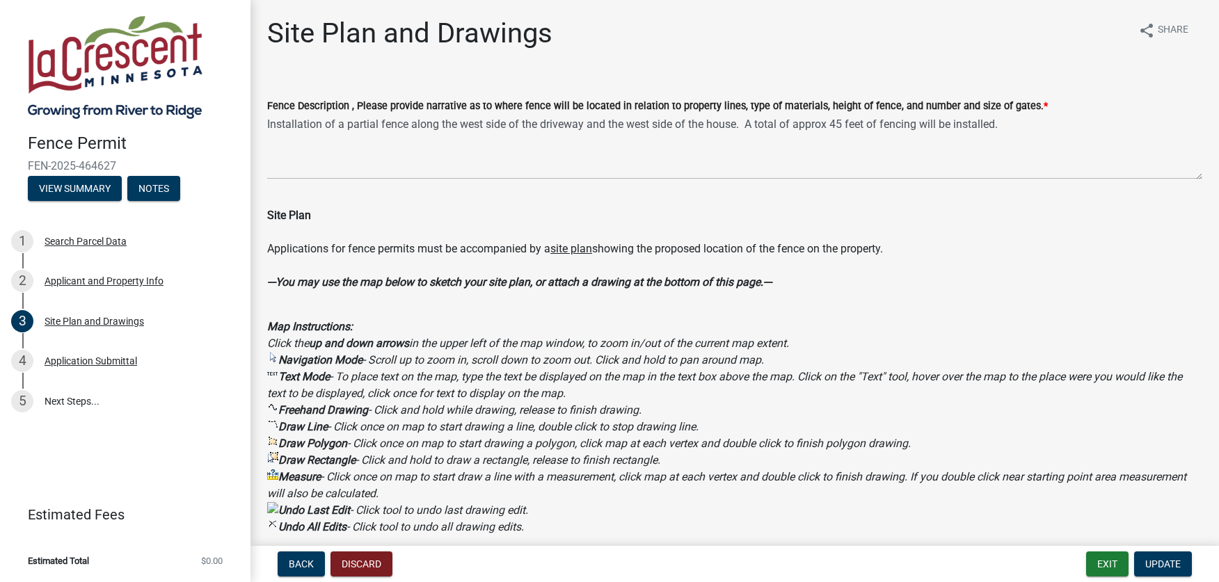
click at [802, 309] on div "Site Plan Applications for fence permits must be accompanied by a site plan sho…" at bounding box center [734, 363] width 935 height 345
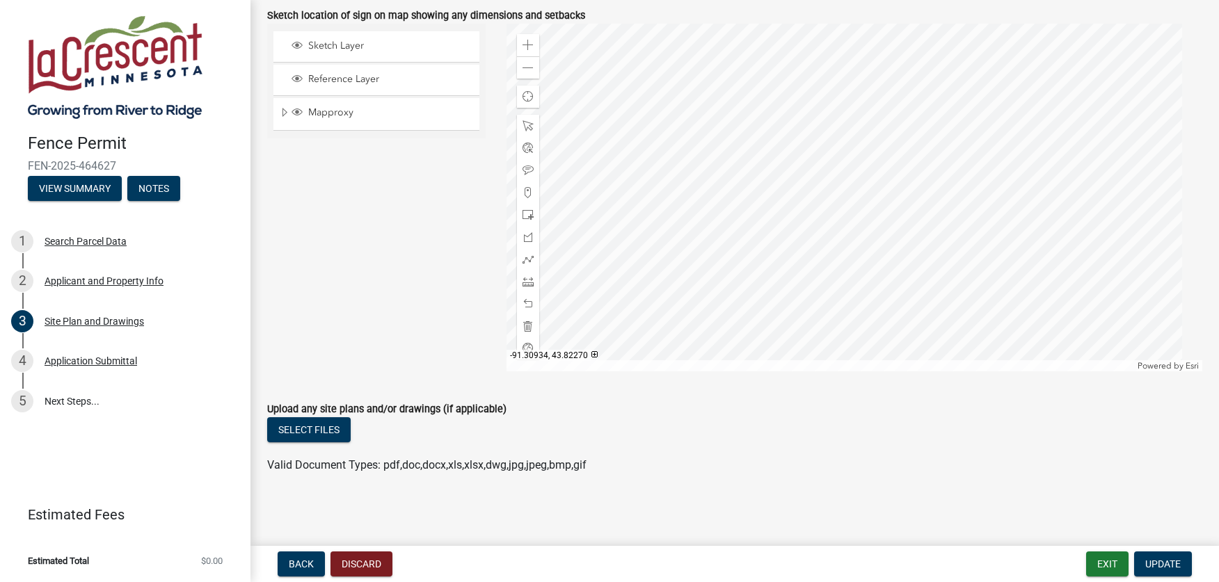
scroll to position [928, 0]
click at [137, 356] on div "Application Submittal" at bounding box center [91, 361] width 93 height 10
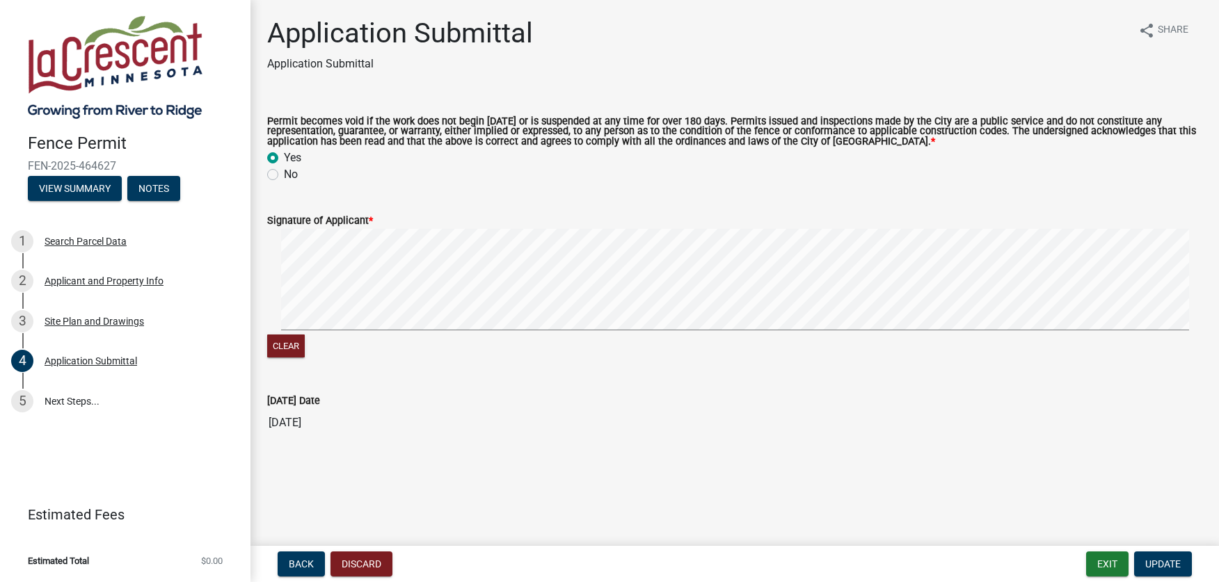
scroll to position [170, 0]
click at [109, 391] on link "5 Next Steps..." at bounding box center [125, 401] width 251 height 40
click at [105, 399] on link "5 Next Steps..." at bounding box center [125, 401] width 251 height 40
click at [626, 117] on label "Permit becomes void if the work does not begin [DATE] or is suspended at any ti…" at bounding box center [734, 132] width 935 height 30
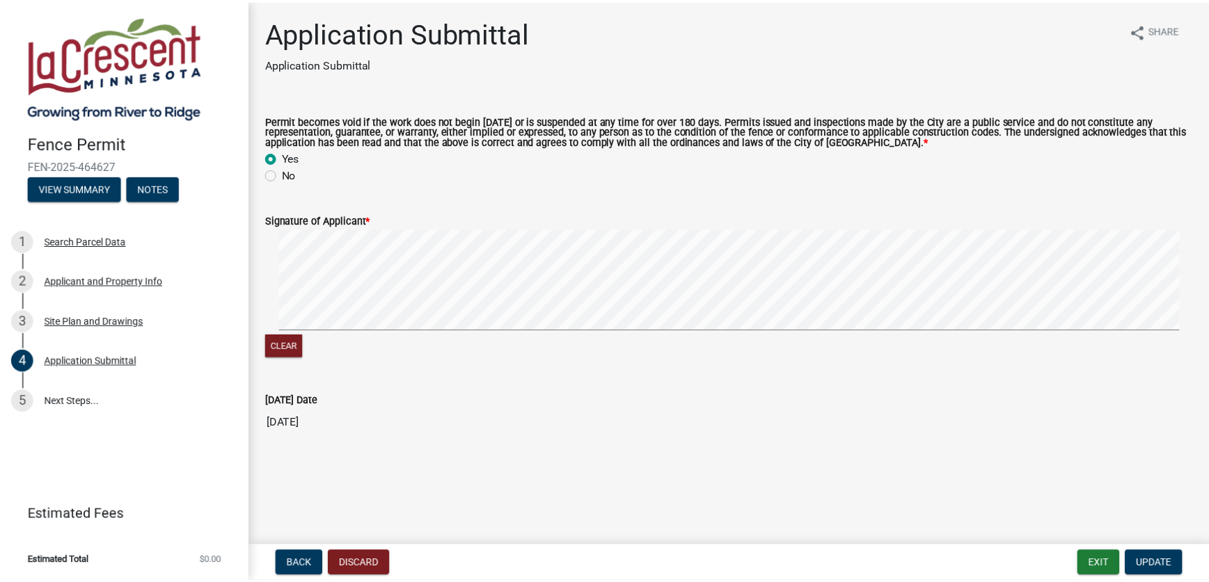
scroll to position [196, 0]
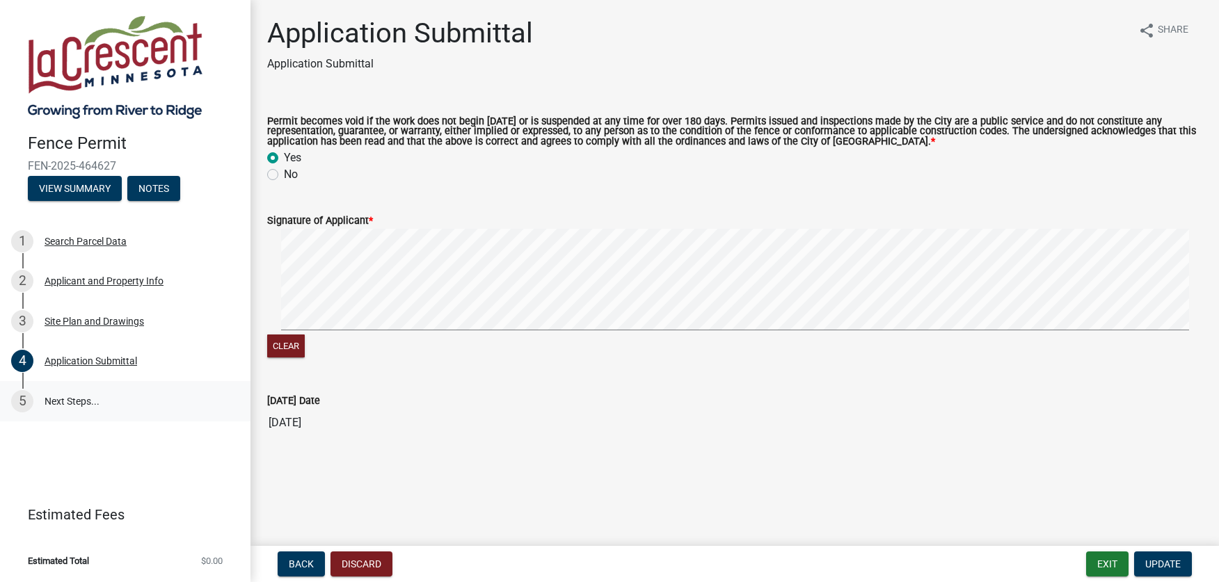
click at [110, 391] on link "5 Next Steps..." at bounding box center [125, 401] width 251 height 40
click at [111, 392] on link "5 Next Steps..." at bounding box center [125, 401] width 251 height 40
click at [1086, 559] on button "Exit" at bounding box center [1107, 564] width 42 height 25
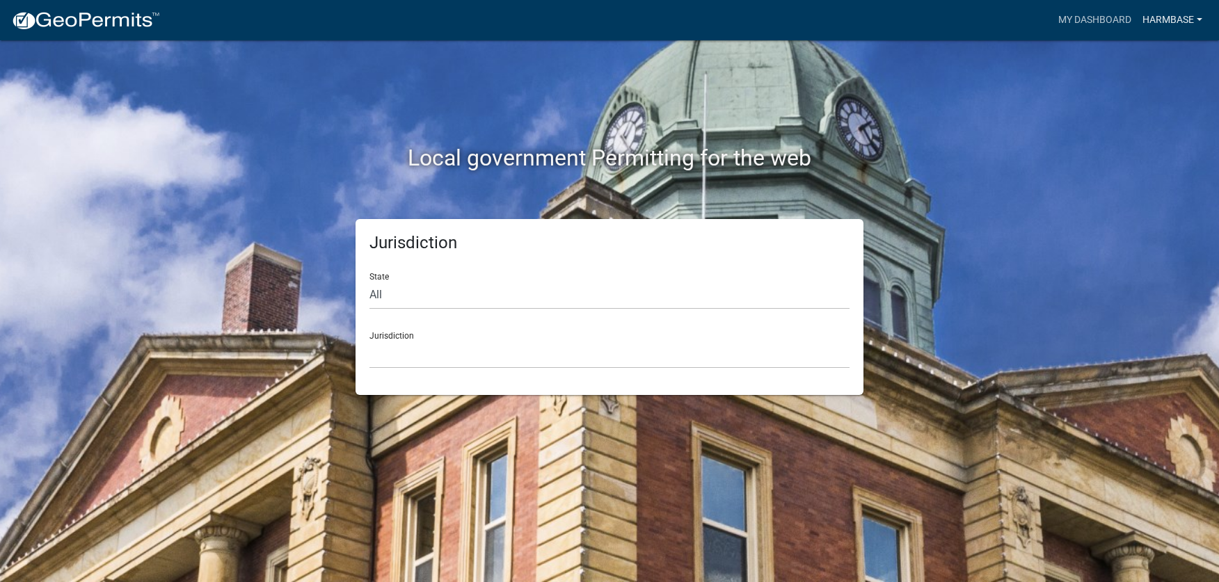
click at [1138, 29] on link "harmbase" at bounding box center [1172, 20] width 71 height 26
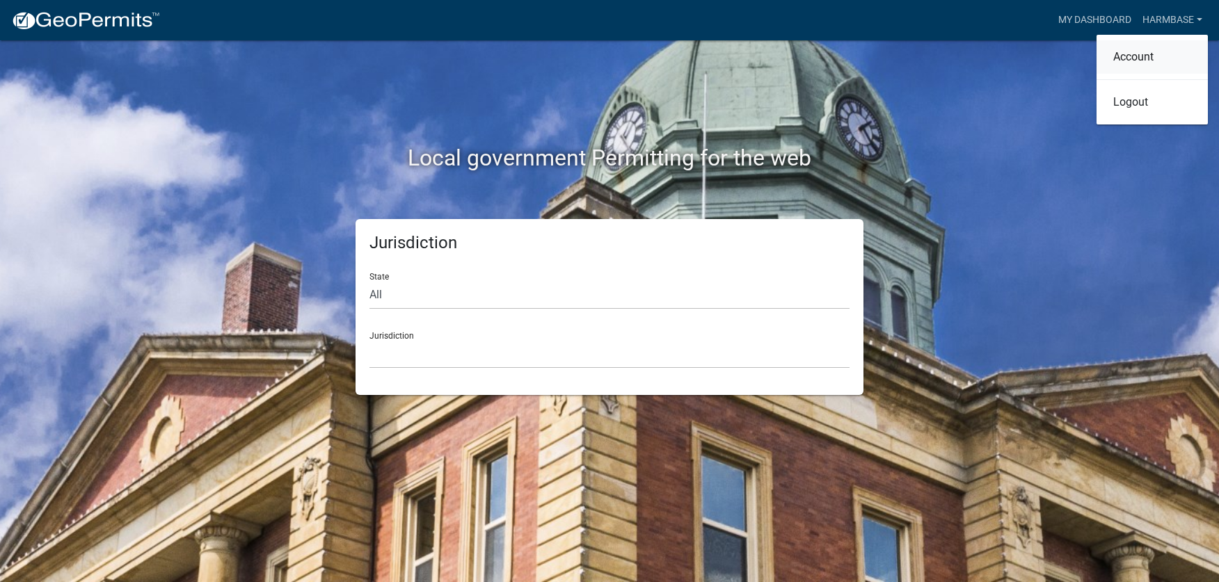
click at [1104, 74] on link "Account" at bounding box center [1152, 56] width 111 height 33
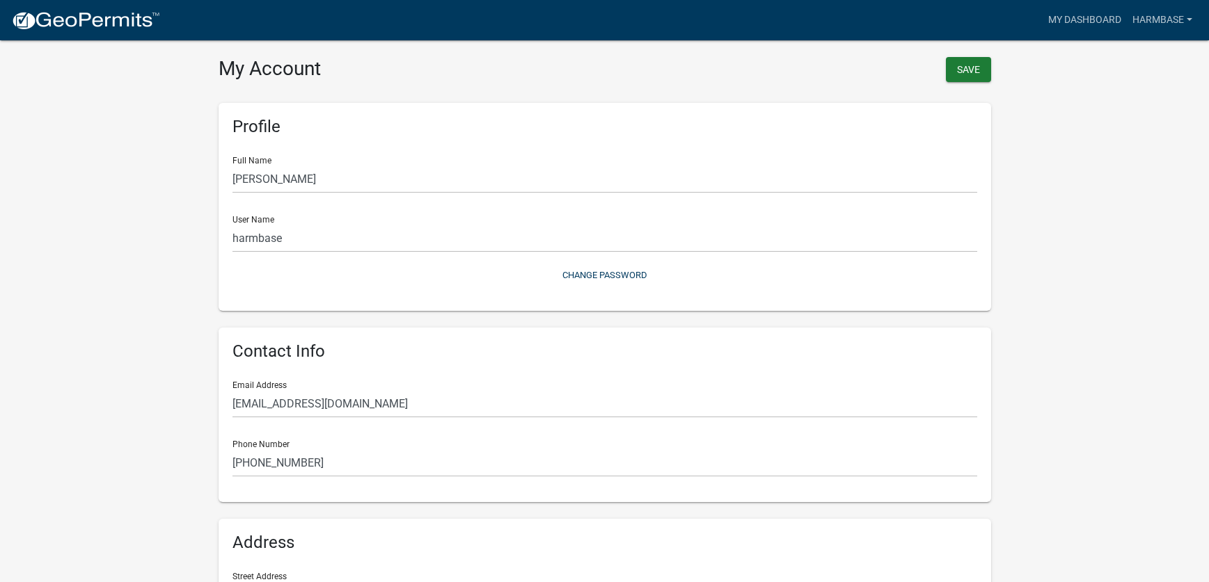
click at [1003, 356] on wm-user-profile-view "more_horiz My Dashboard harmbase Account Logout My Account Save Profile Full Na…" at bounding box center [604, 414] width 1209 height 794
click at [1042, 31] on link "My Dashboard" at bounding box center [1084, 20] width 84 height 26
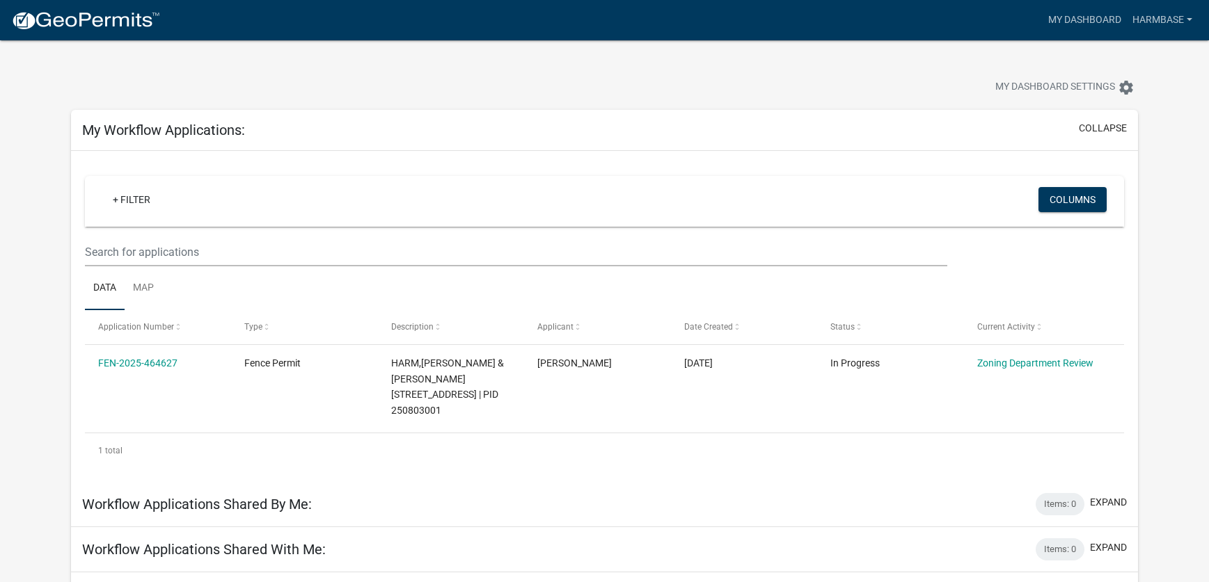
click at [905, 84] on div "My Dashboard Settings settings" at bounding box center [605, 72] width 1088 height 64
click at [1042, 26] on link "My Dashboard" at bounding box center [1084, 20] width 84 height 26
click at [984, 101] on button "My Dashboard Settings settings" at bounding box center [1064, 87] width 161 height 27
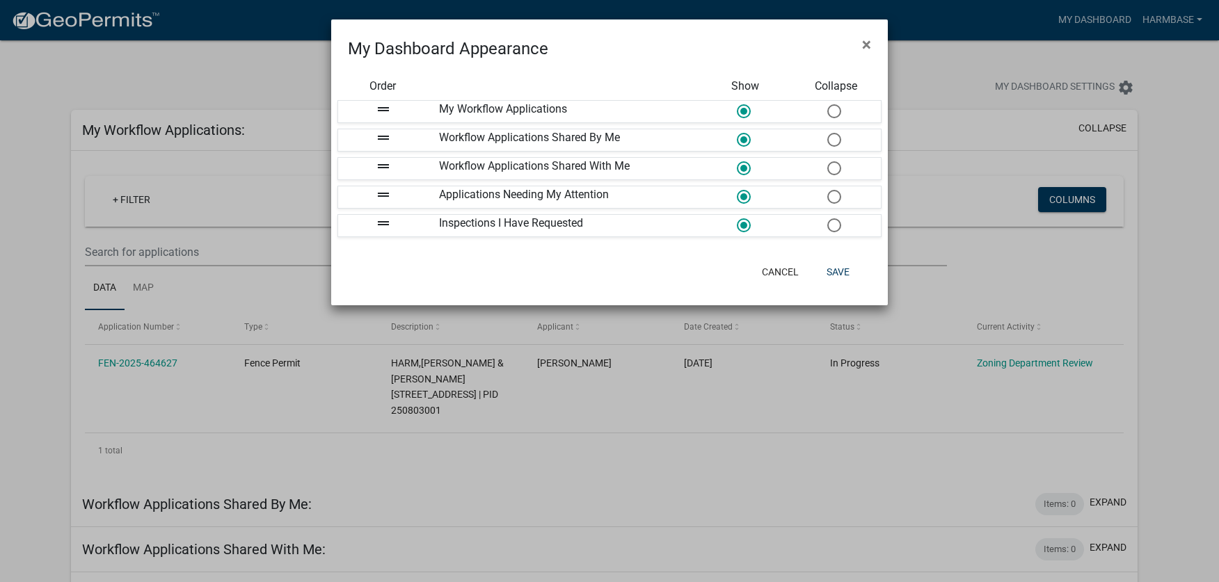
click at [949, 207] on ngb-modal-window "My Dashboard Appearance × Order Show Collapse drag_handle My Workflow Applicati…" at bounding box center [609, 291] width 1219 height 582
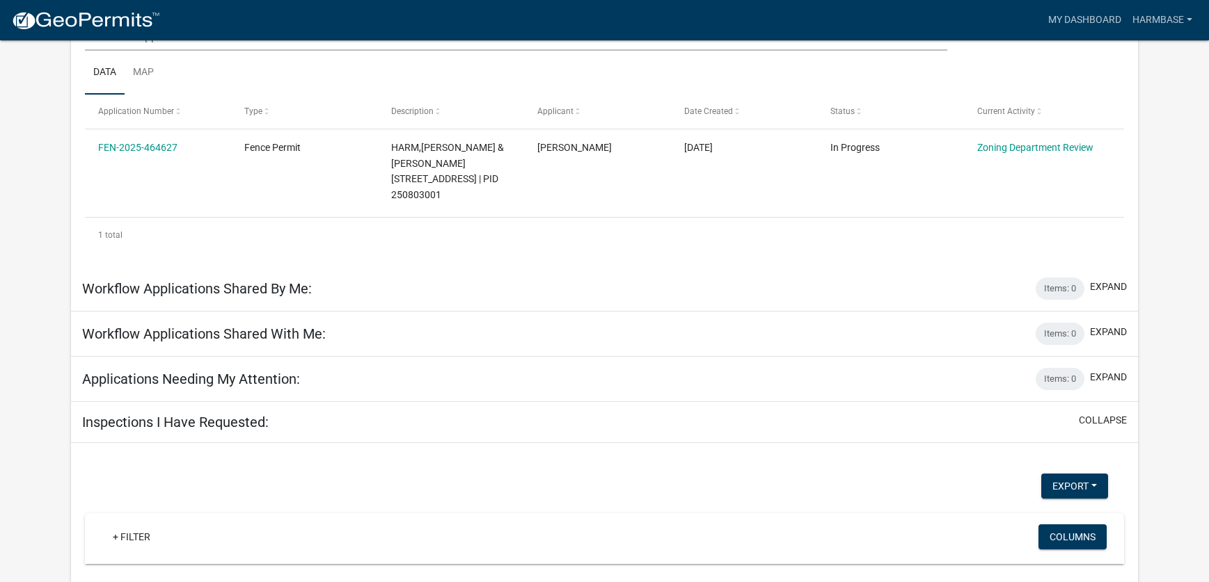
scroll to position [225, 0]
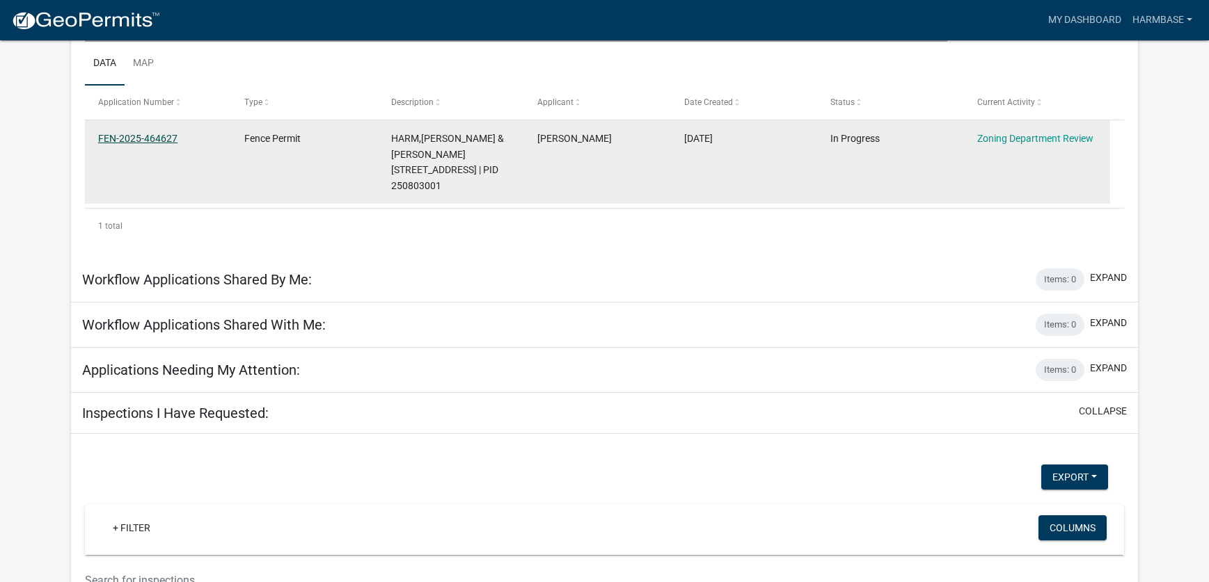
click at [159, 144] on link "FEN-2025-464627" at bounding box center [137, 138] width 79 height 11
